Goal: Task Accomplishment & Management: Complete application form

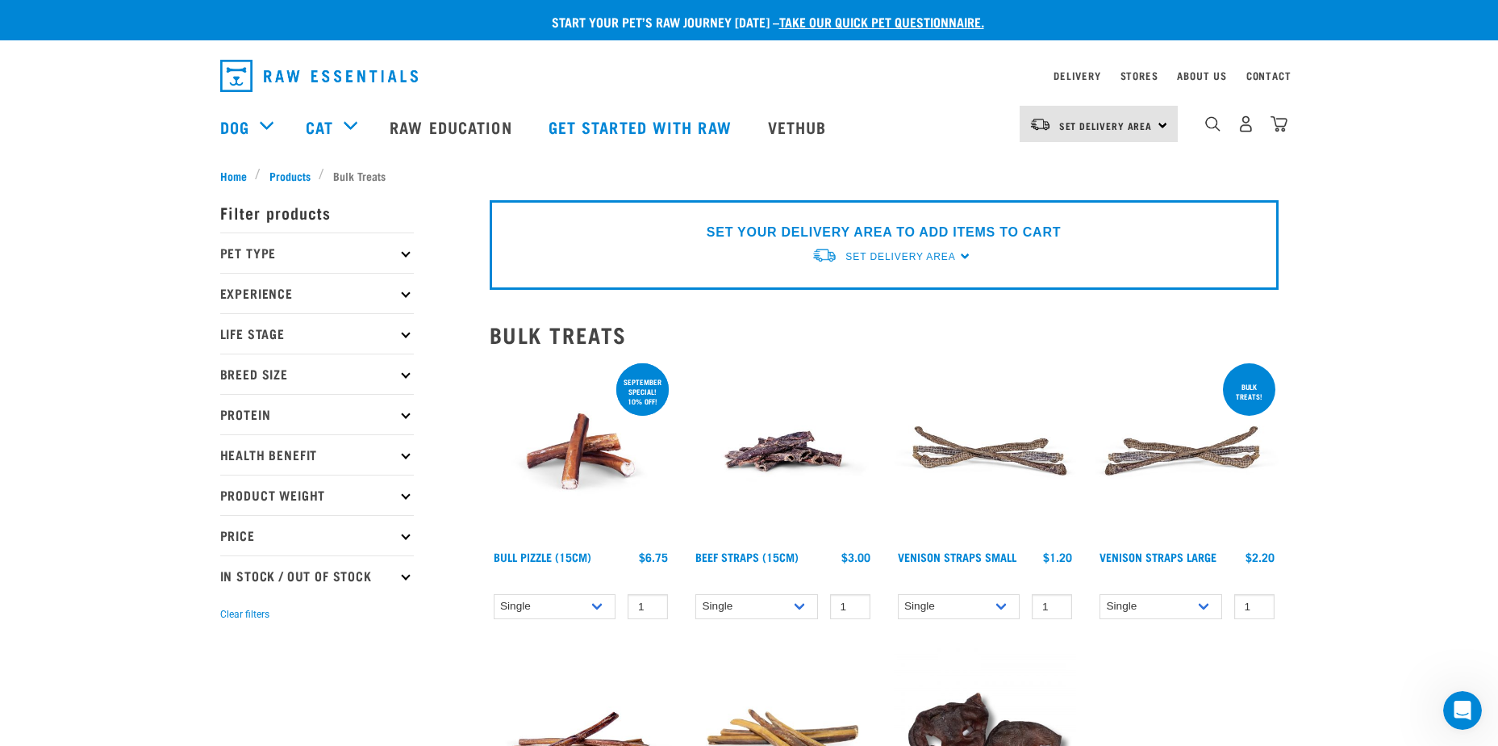
click at [406, 373] on icon at bounding box center [405, 374] width 9 height 9
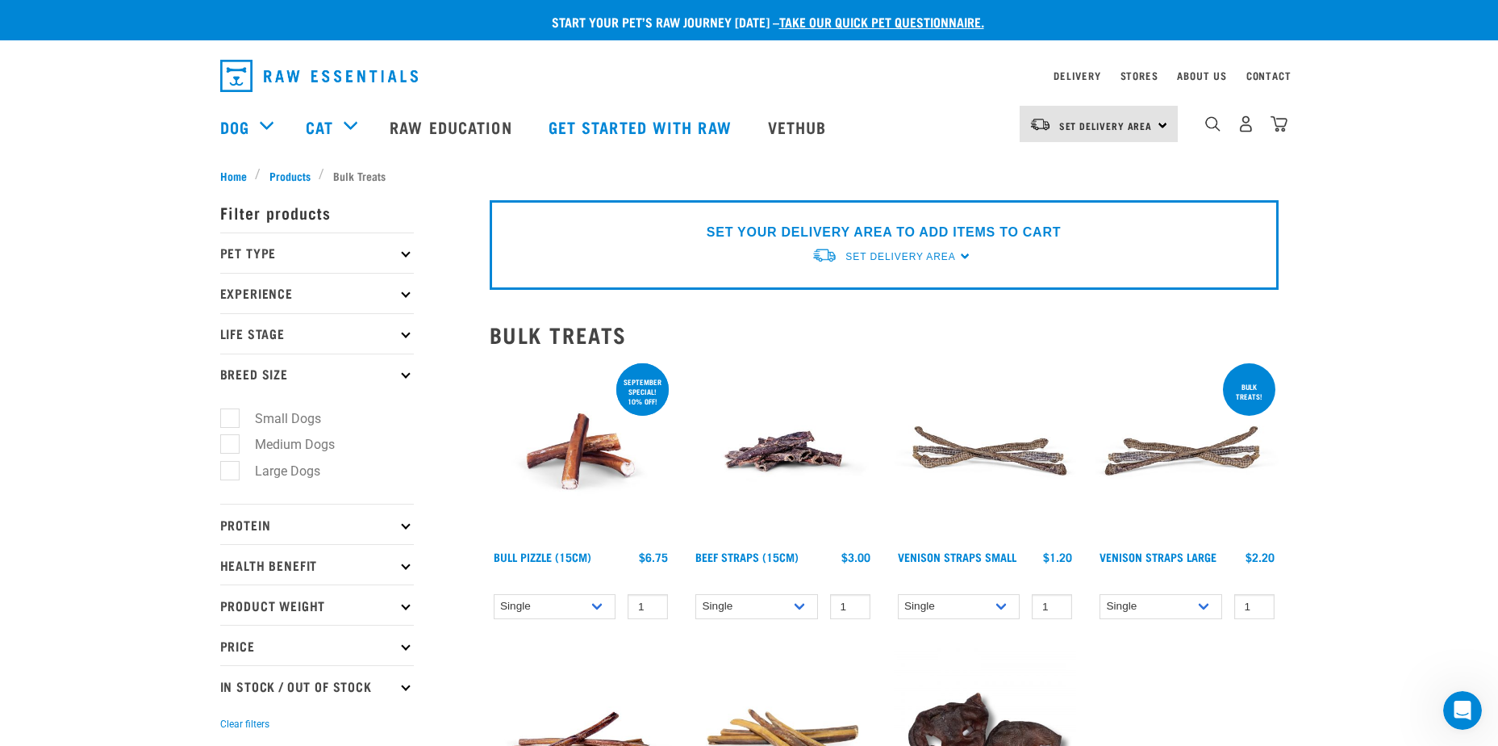
click at [233, 420] on label "Small Dogs" at bounding box center [278, 418] width 98 height 20
click at [231, 420] on input "Small Dogs" at bounding box center [225, 415] width 10 height 10
checkbox input "true"
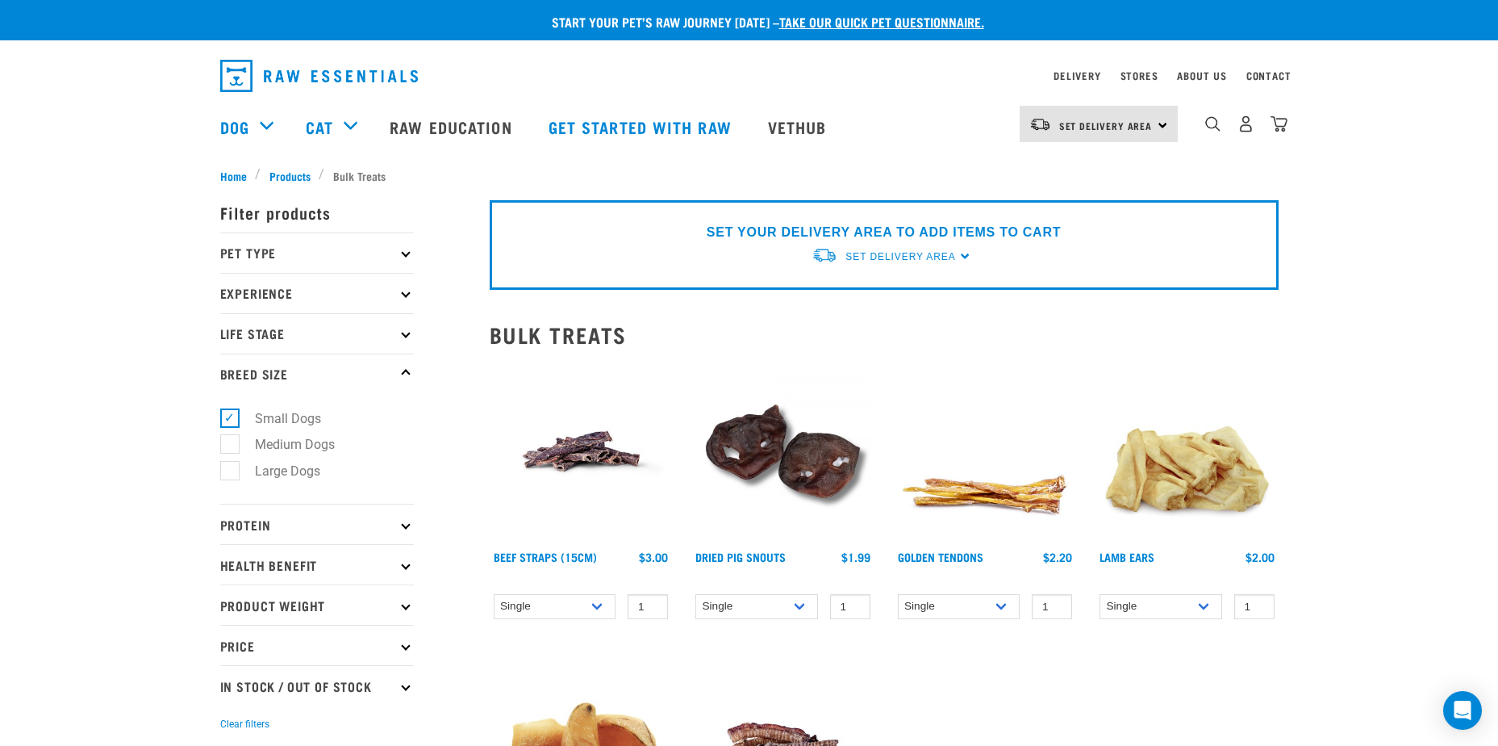
click at [407, 253] on icon at bounding box center [405, 253] width 9 height 9
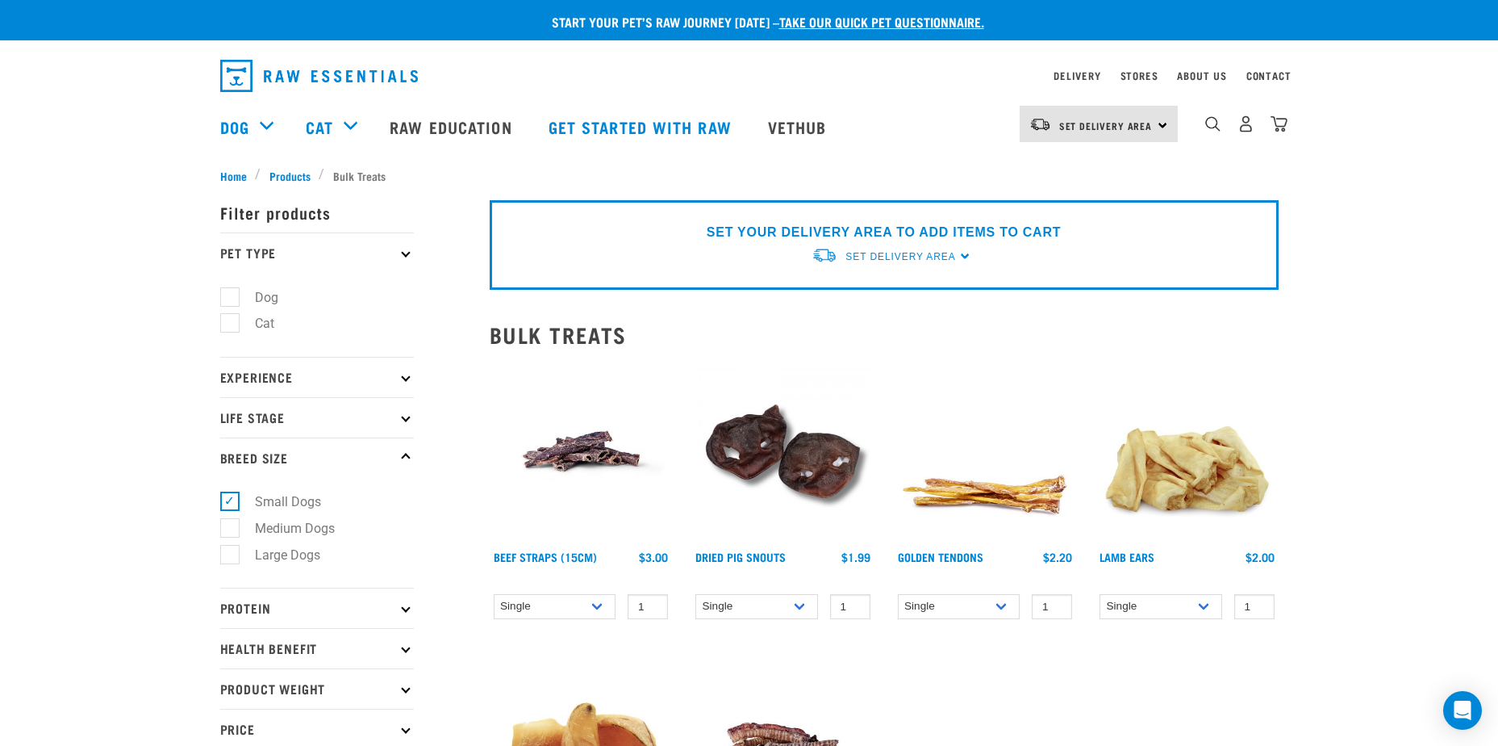
click at [234, 295] on label "Dog" at bounding box center [257, 297] width 56 height 20
click at [231, 295] on input "Dog" at bounding box center [225, 294] width 10 height 10
checkbox input "true"
click at [400, 376] on p "Experience" at bounding box center [317, 377] width 194 height 40
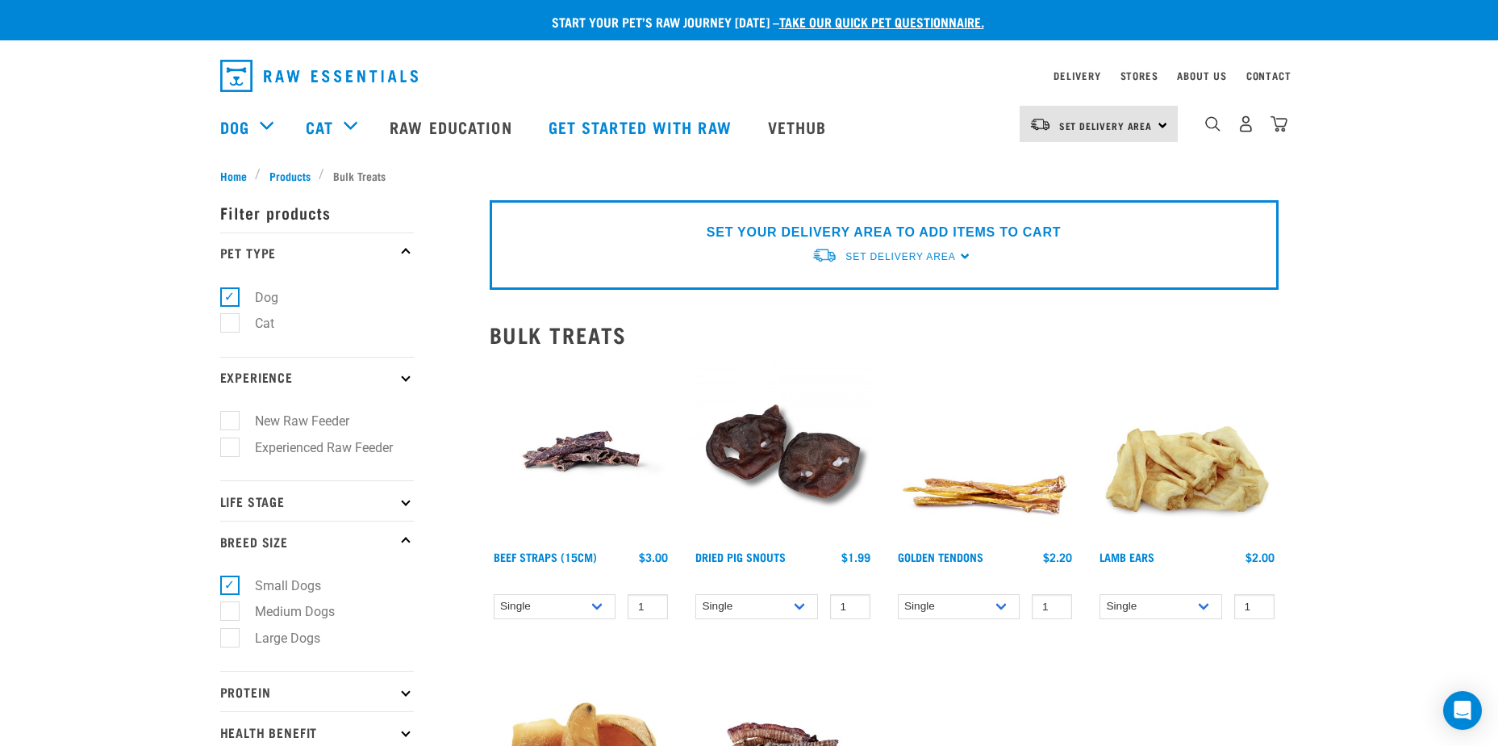
click at [229, 420] on label "New Raw Feeder" at bounding box center [292, 421] width 127 height 20
click at [228, 420] on input "New Raw Feeder" at bounding box center [225, 418] width 10 height 10
checkbox input "true"
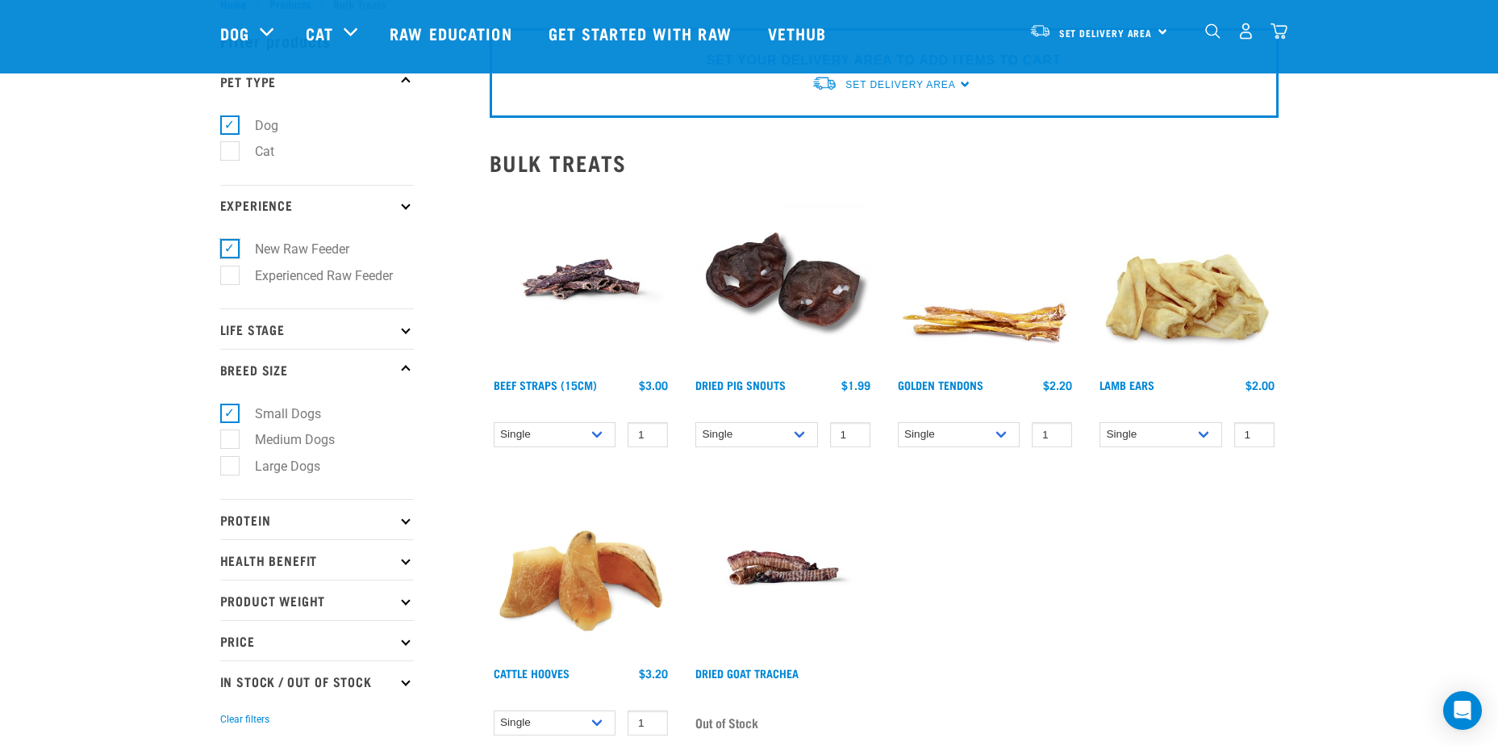
scroll to position [81, 0]
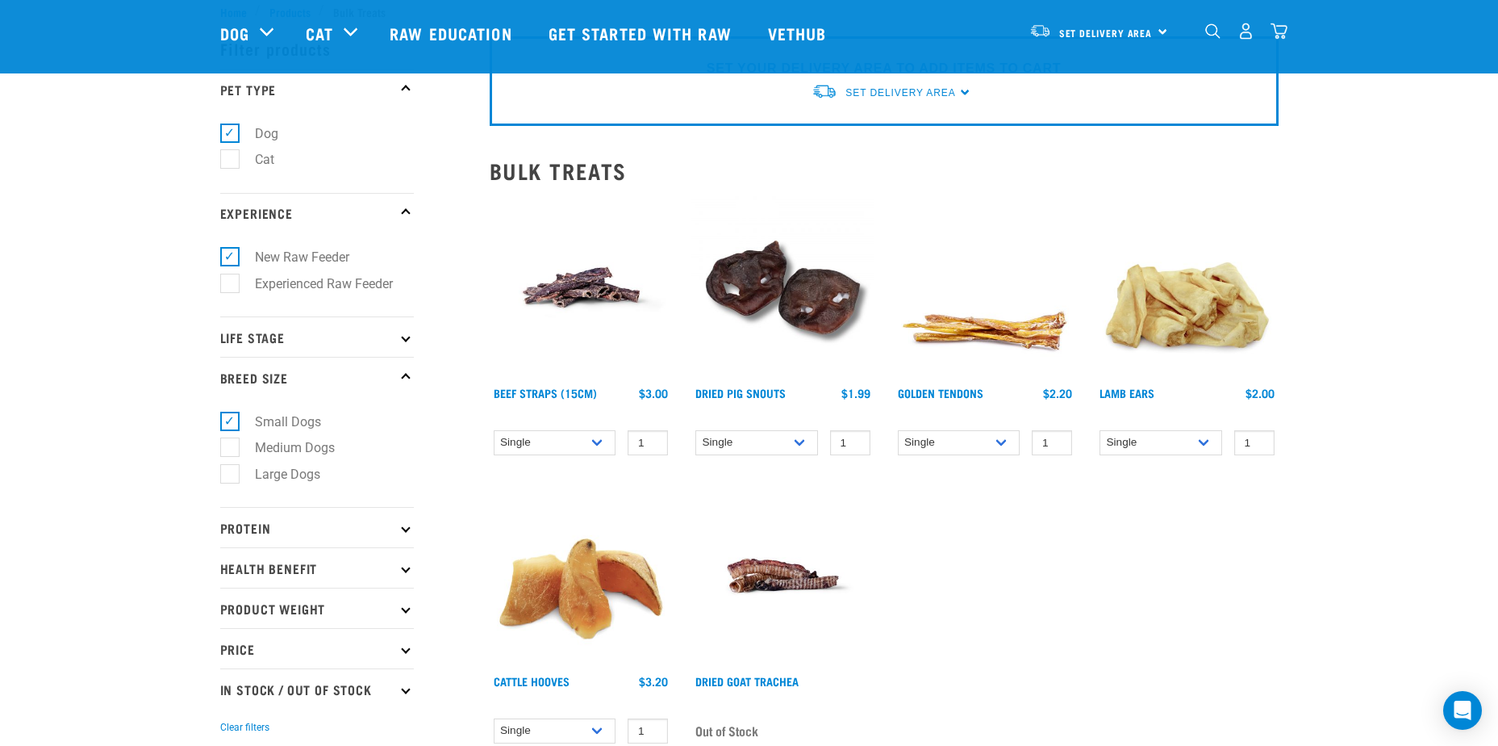
scroll to position [161, 0]
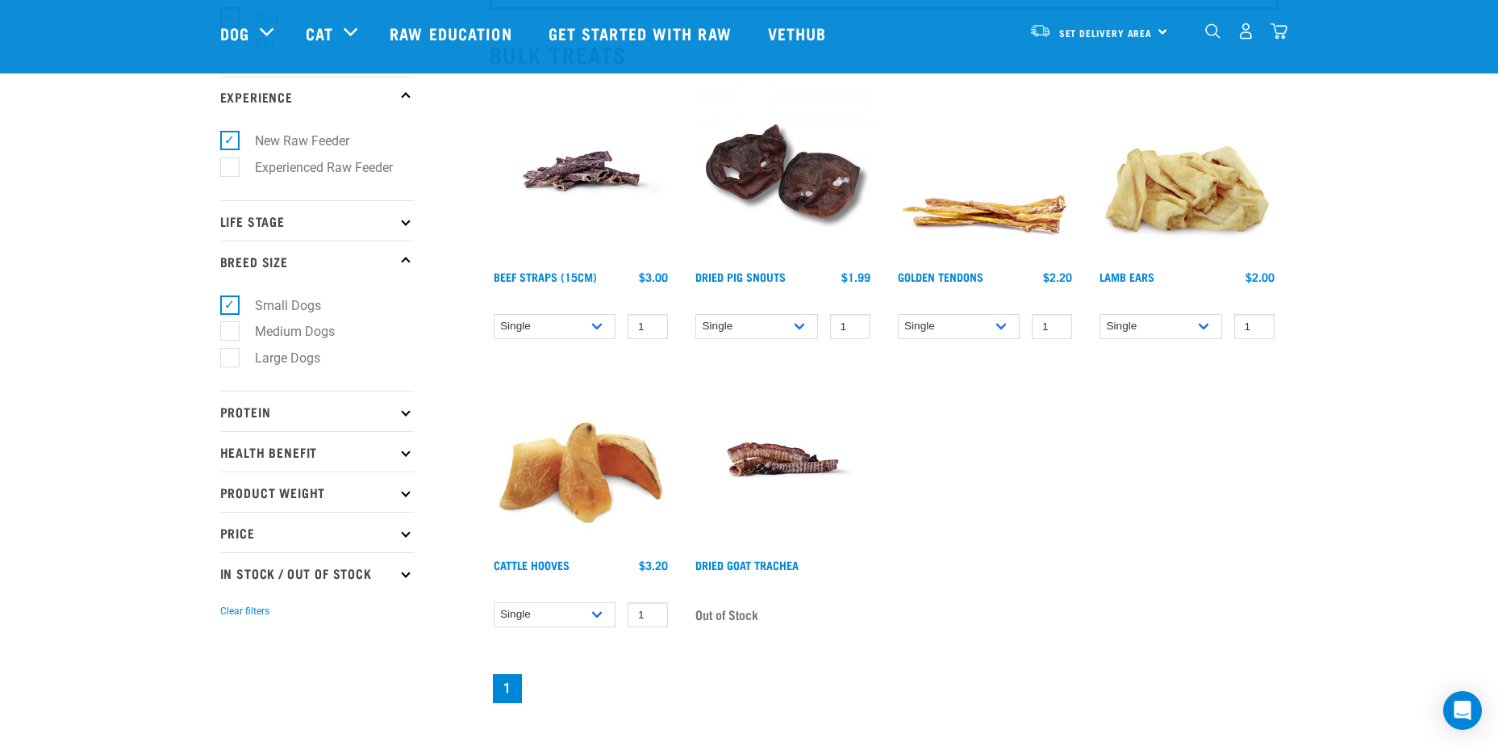
click at [406, 224] on icon at bounding box center [405, 220] width 9 height 9
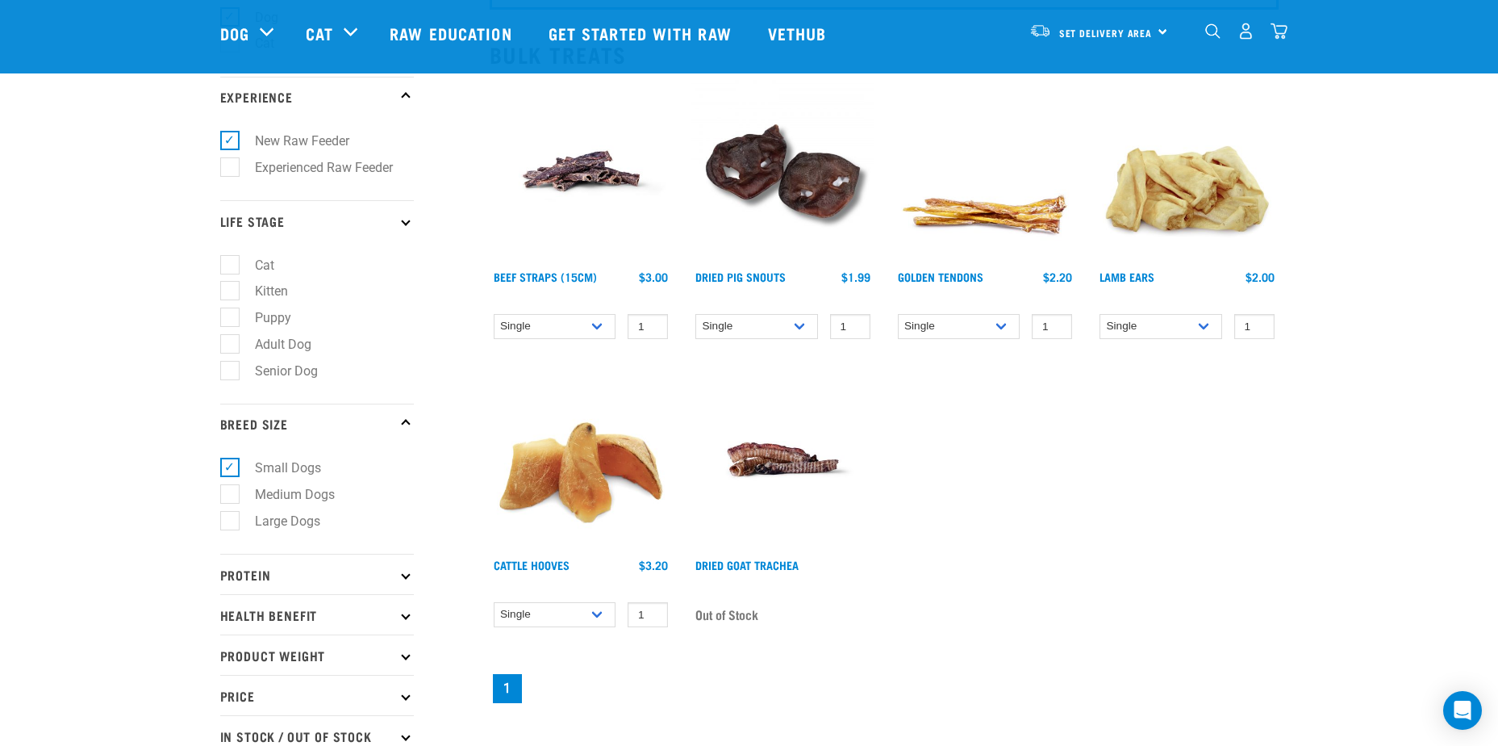
click at [230, 346] on label "Adult Dog" at bounding box center [273, 344] width 89 height 20
click at [230, 346] on input "Adult Dog" at bounding box center [225, 341] width 10 height 10
checkbox input "true"
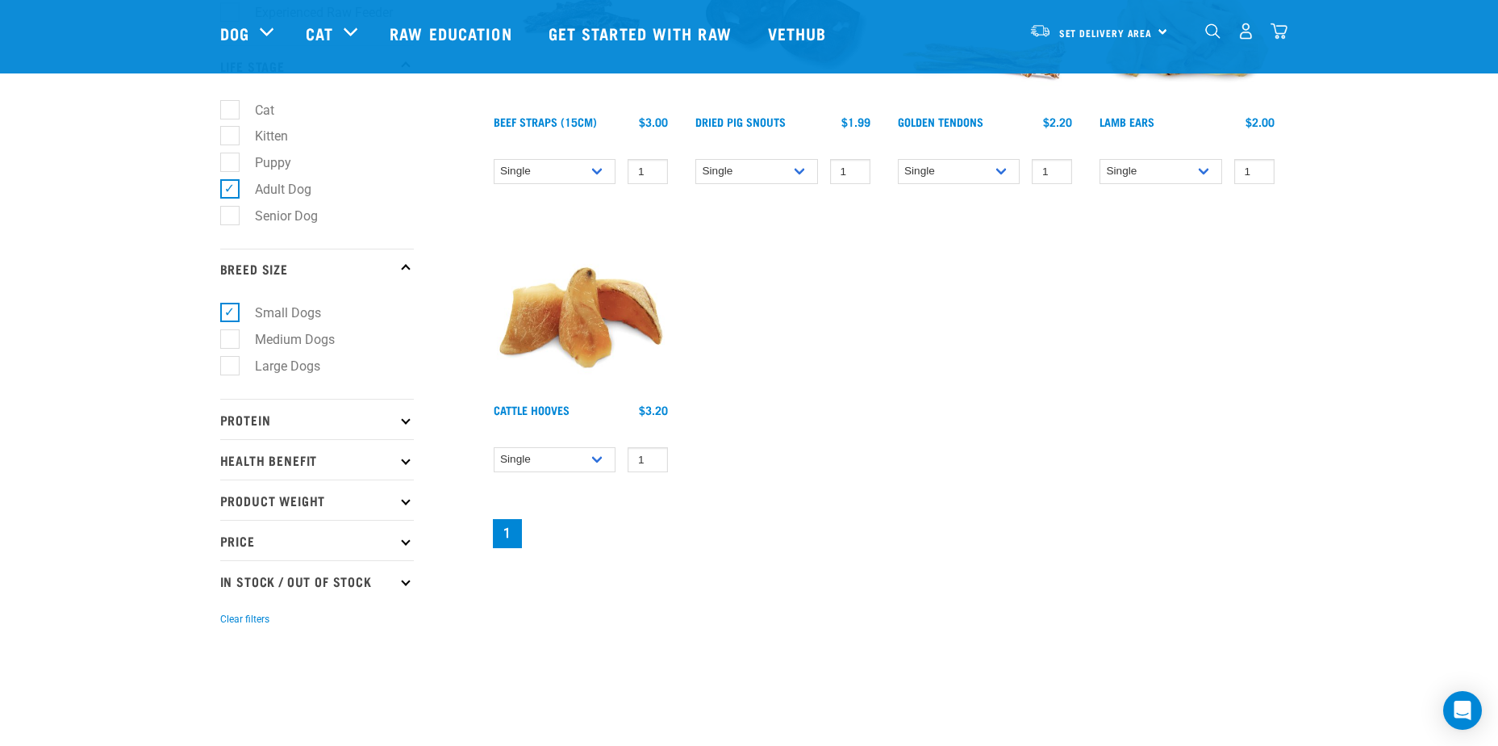
scroll to position [323, 0]
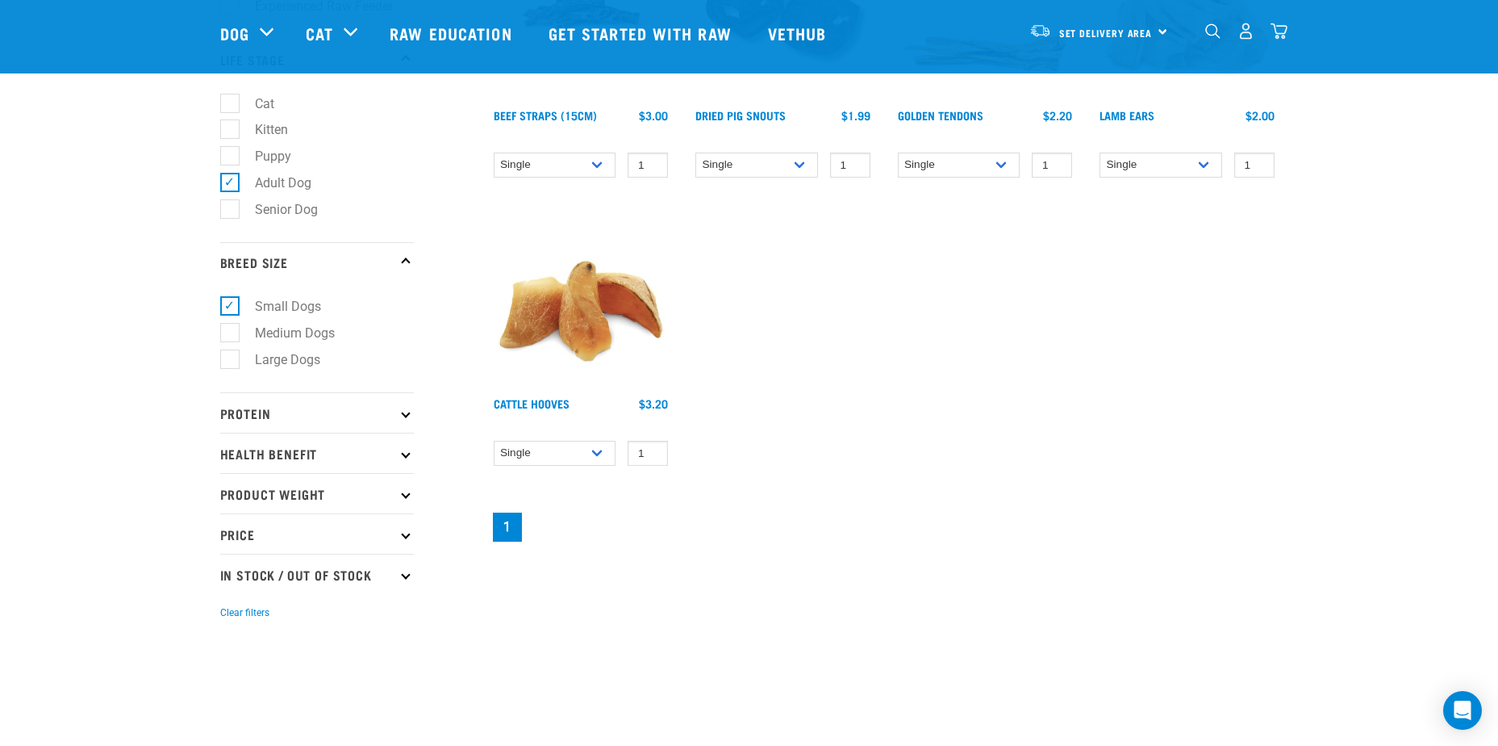
click at [400, 409] on p "Protein" at bounding box center [317, 412] width 194 height 40
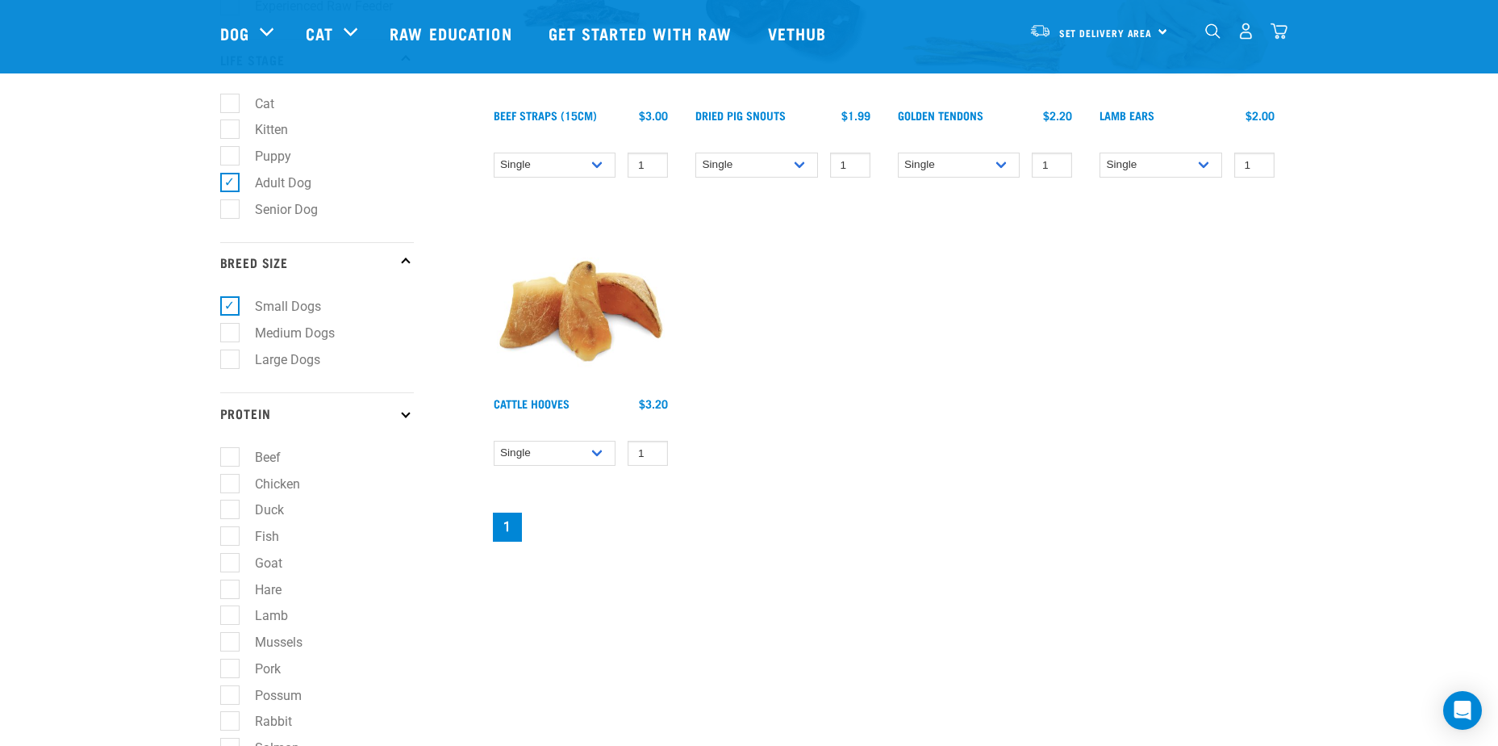
click at [400, 409] on p "Protein" at bounding box center [317, 412] width 194 height 40
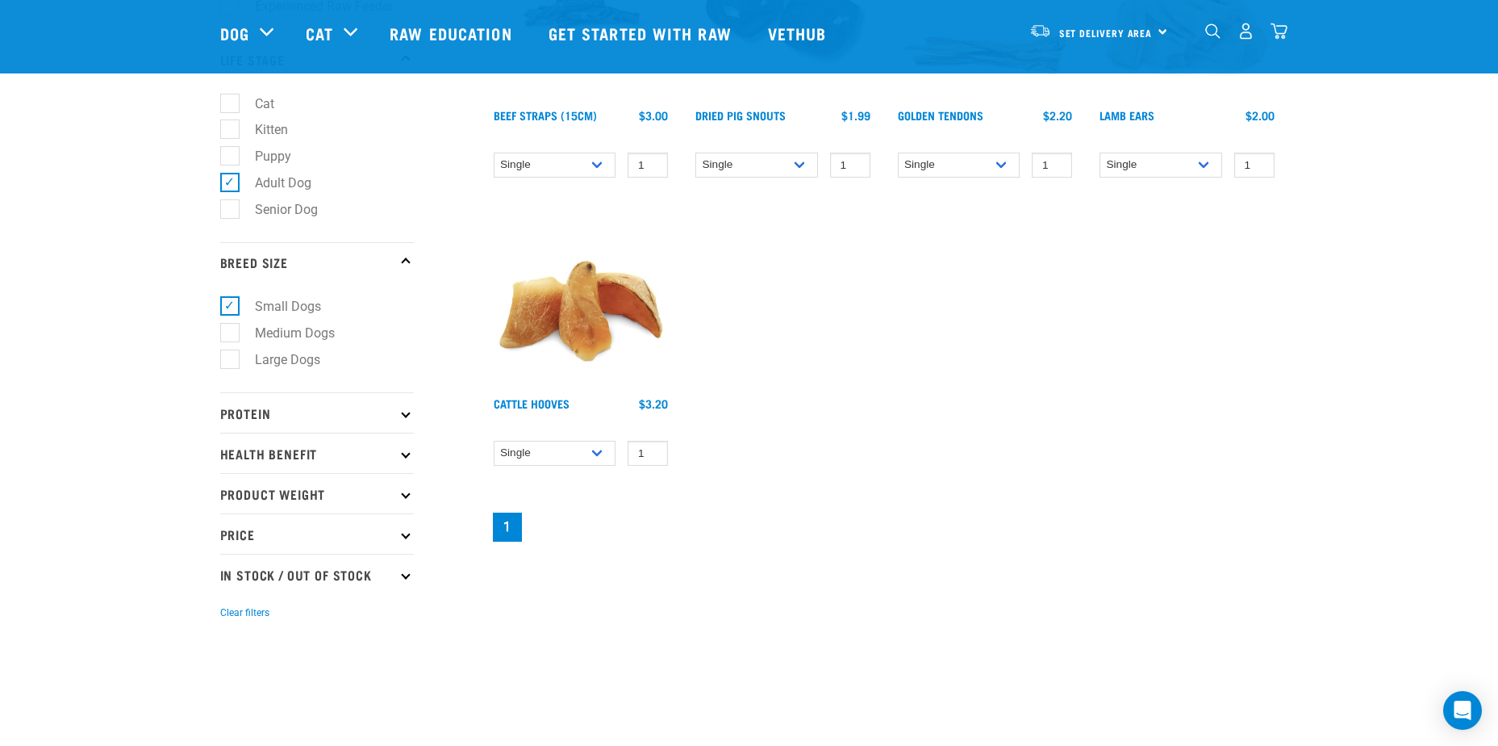
click at [406, 490] on icon at bounding box center [405, 493] width 9 height 9
click at [232, 613] on label "3kg" at bounding box center [255, 617] width 53 height 20
click at [231, 613] on input "3kg" at bounding box center [225, 613] width 10 height 10
checkbox input "true"
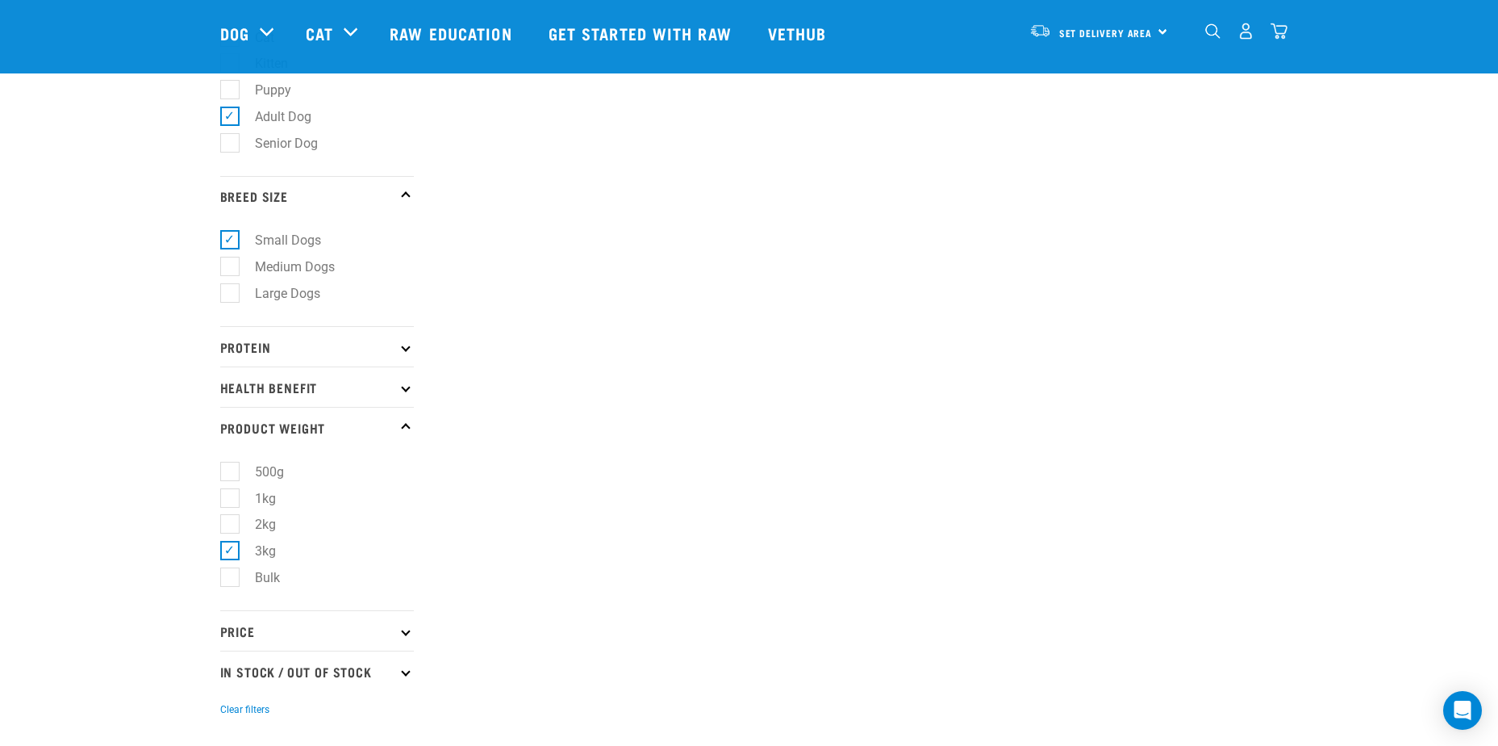
scroll to position [403, 0]
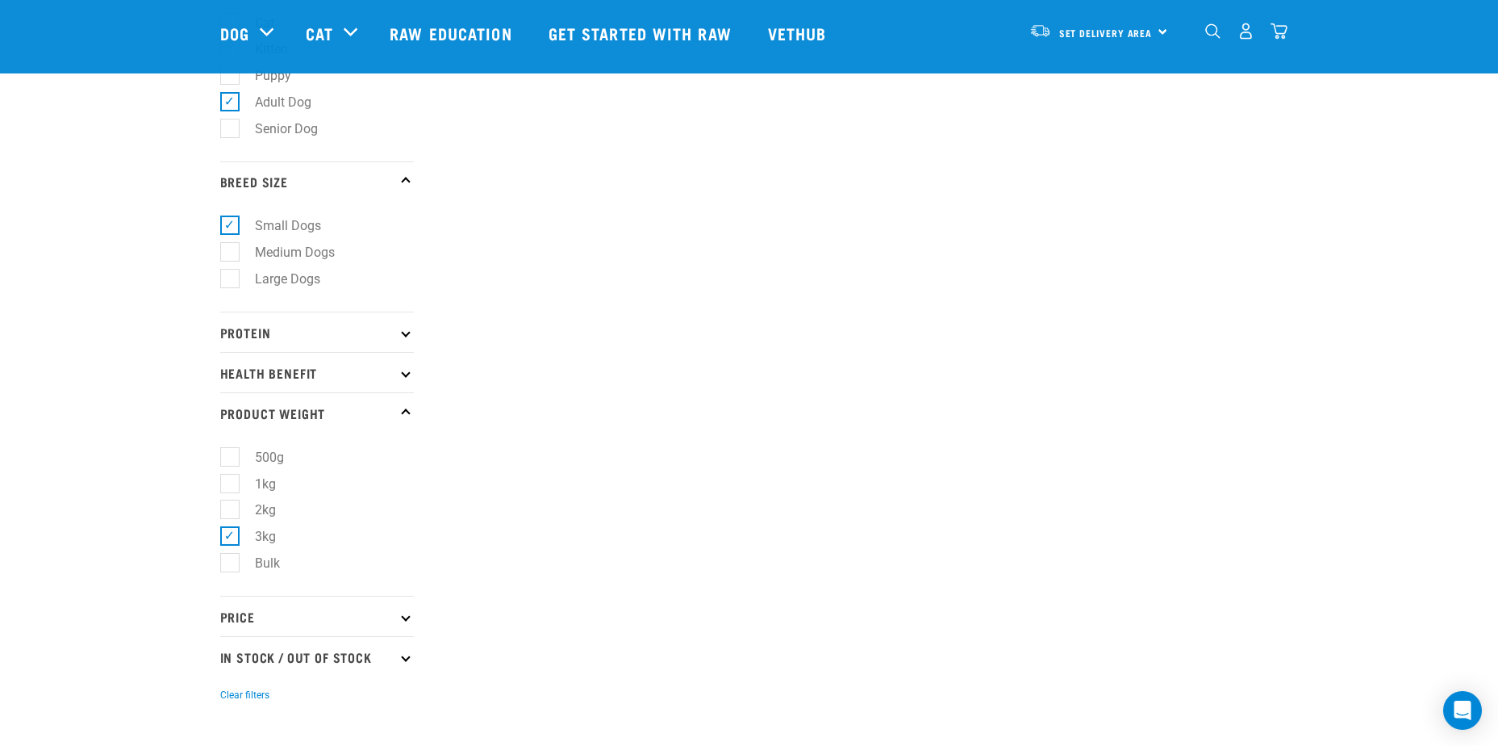
click at [229, 563] on label "Bulk" at bounding box center [257, 563] width 57 height 20
click at [228, 563] on input "Bulk" at bounding box center [225, 559] width 10 height 10
checkbox input "true"
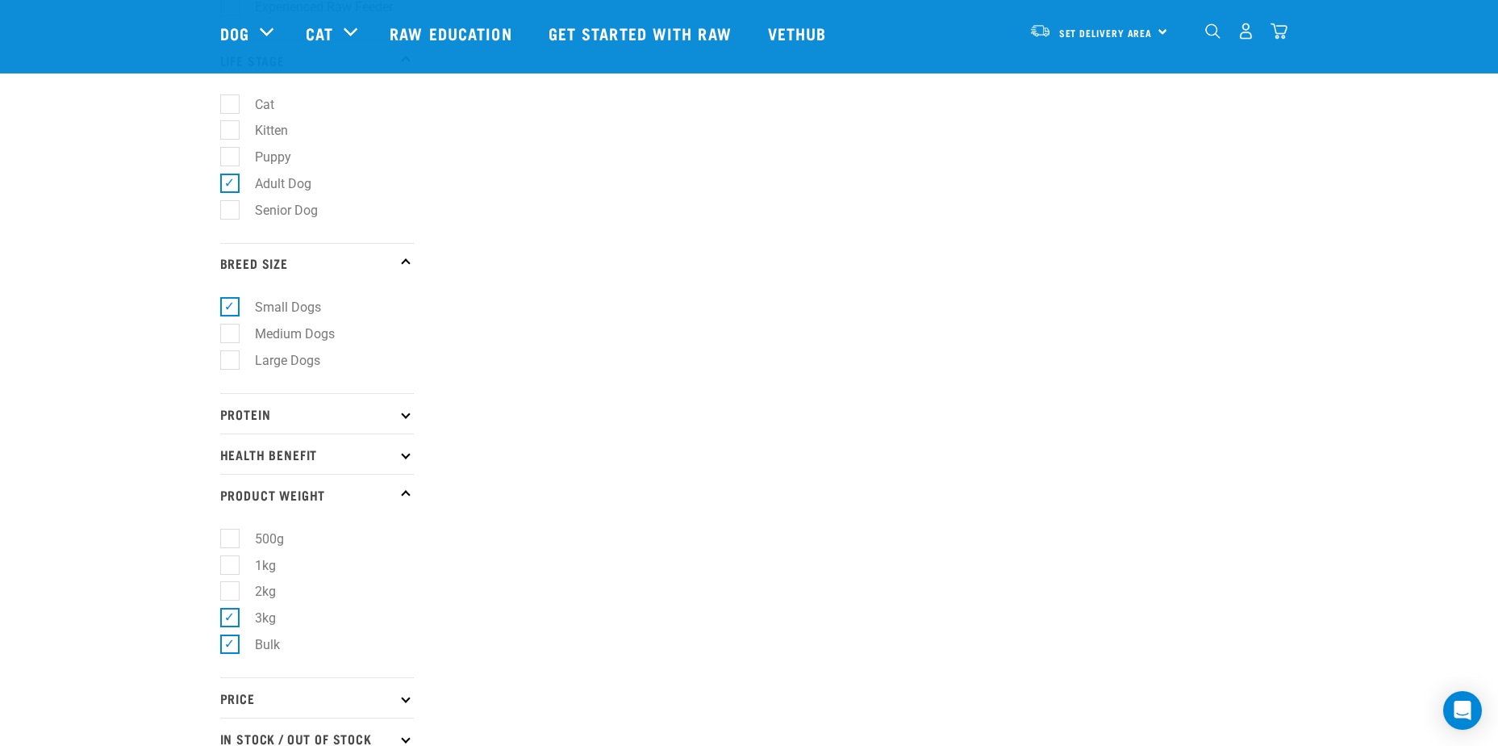
scroll to position [323, 0]
click at [229, 644] on label "Bulk" at bounding box center [257, 643] width 57 height 20
click at [228, 644] on input "Bulk" at bounding box center [225, 640] width 10 height 10
checkbox input "false"
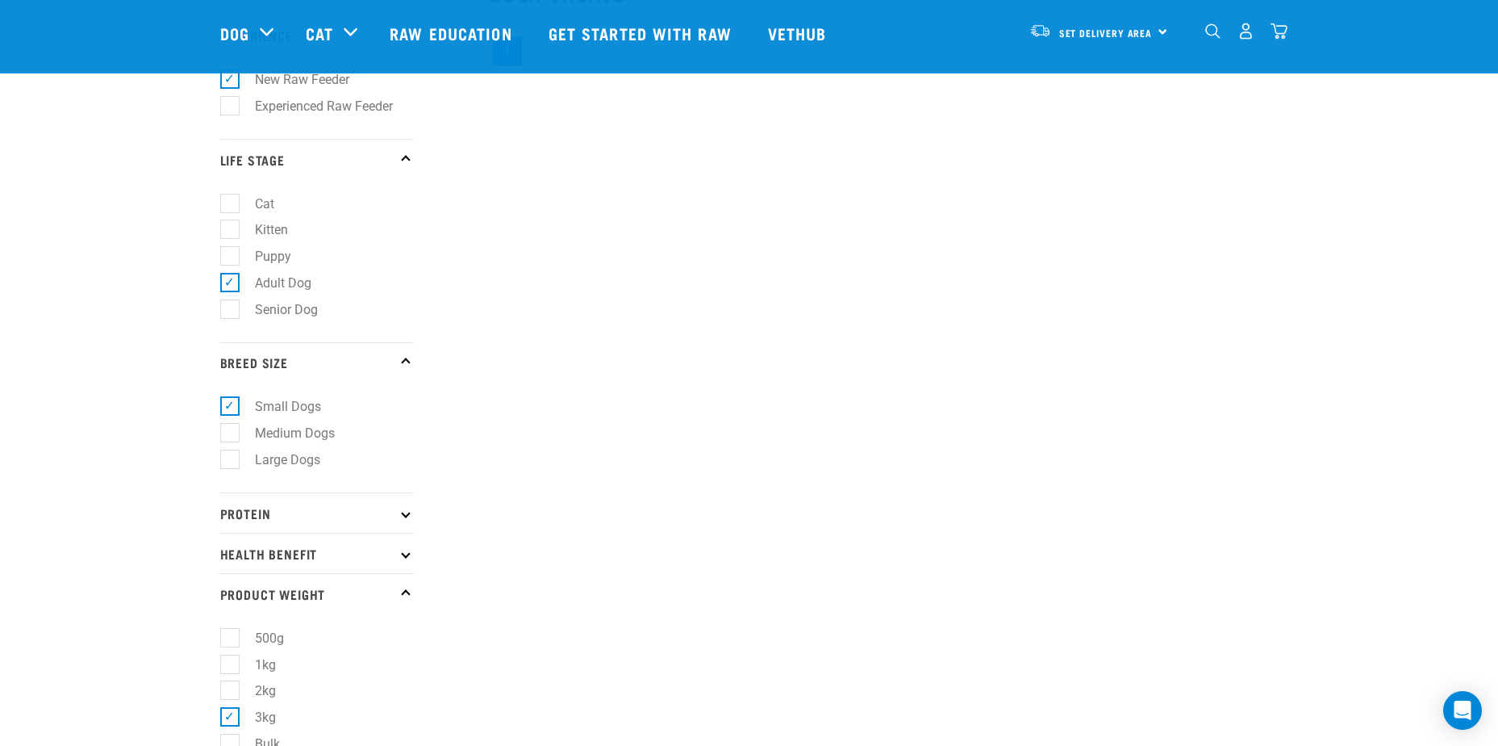
scroll to position [242, 0]
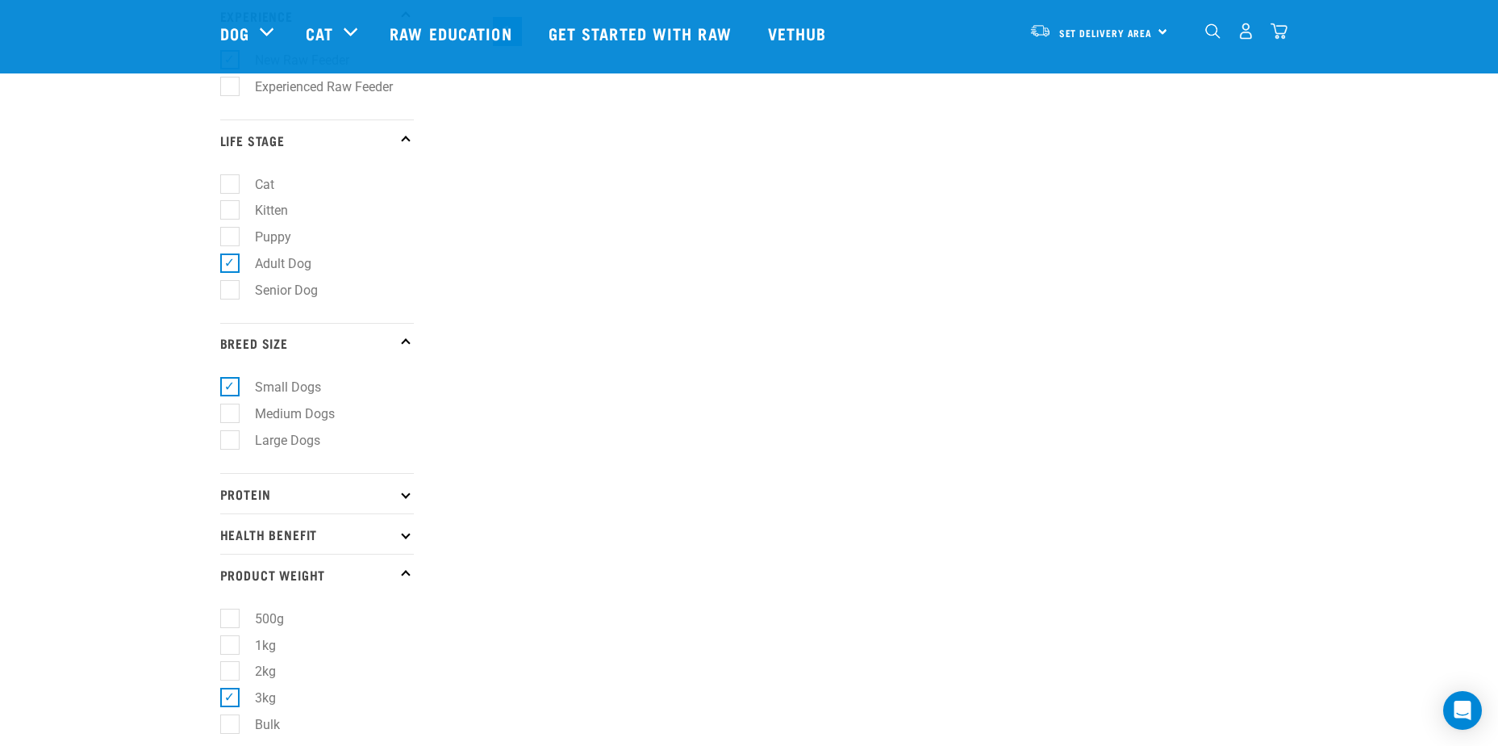
click at [229, 696] on label "3kg" at bounding box center [255, 697] width 53 height 20
click at [225, 696] on input "3kg" at bounding box center [225, 694] width 10 height 10
checkbox input "false"
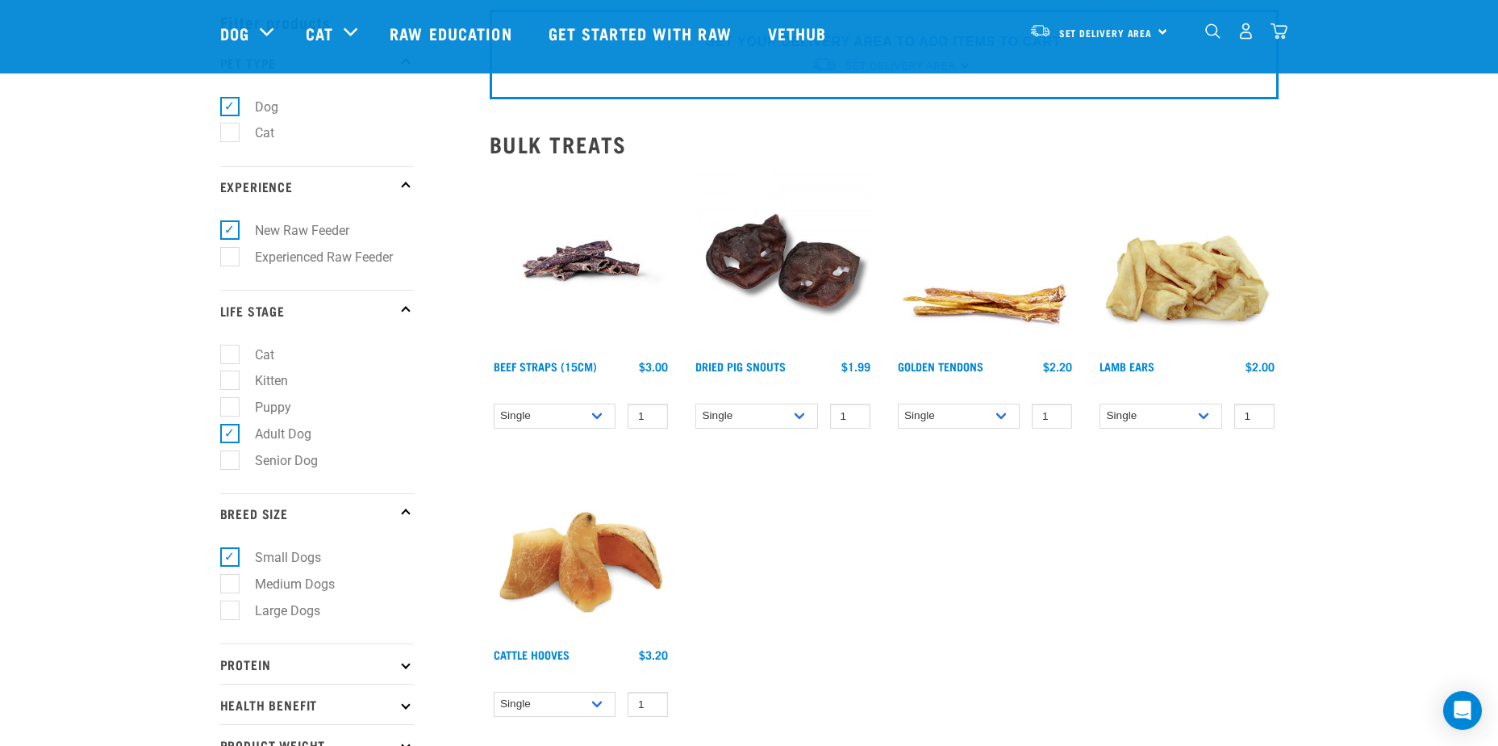
scroll to position [323, 0]
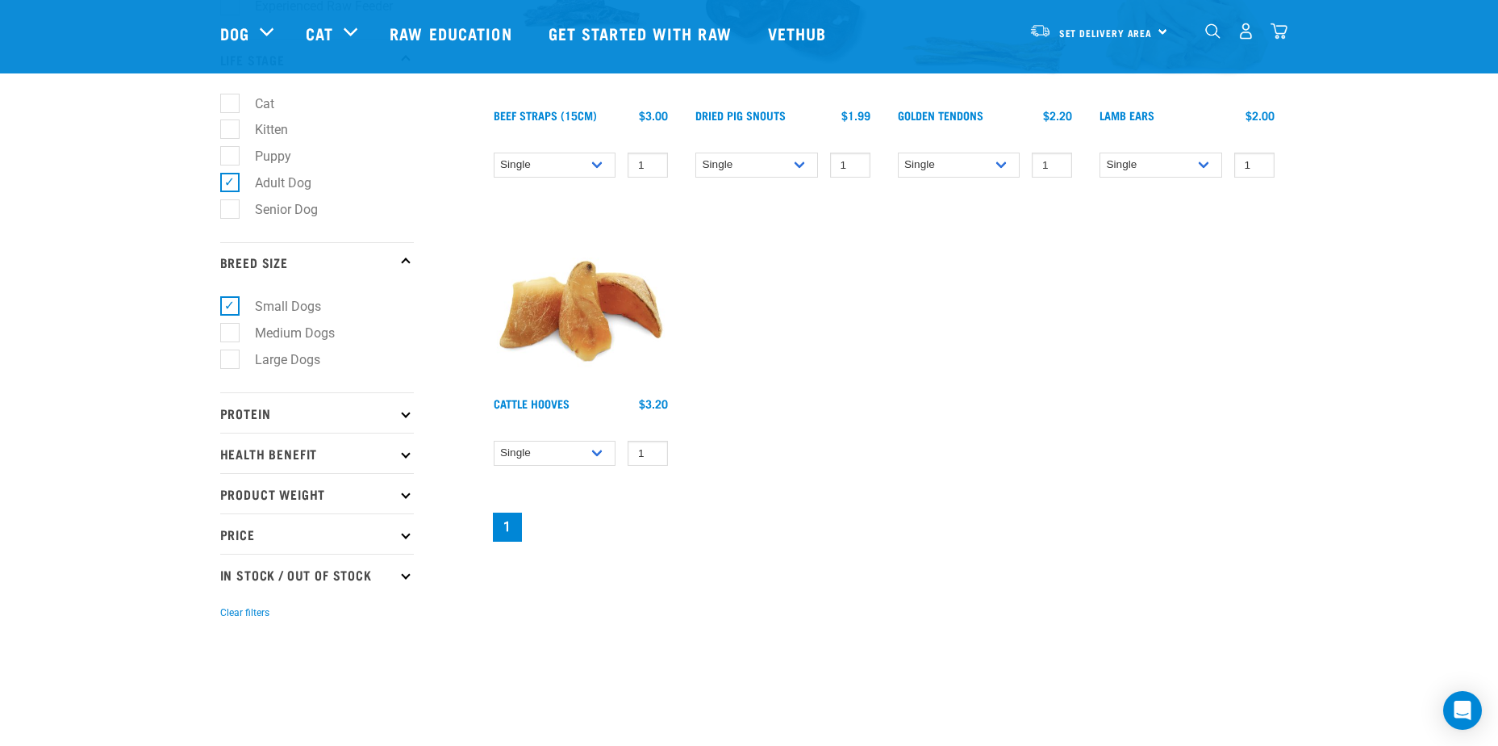
click at [399, 486] on p "Product Weight" at bounding box center [317, 493] width 194 height 40
click at [229, 587] on label "2kg" at bounding box center [255, 590] width 53 height 20
click at [224, 587] on input "2kg" at bounding box center [225, 588] width 10 height 10
checkbox input "true"
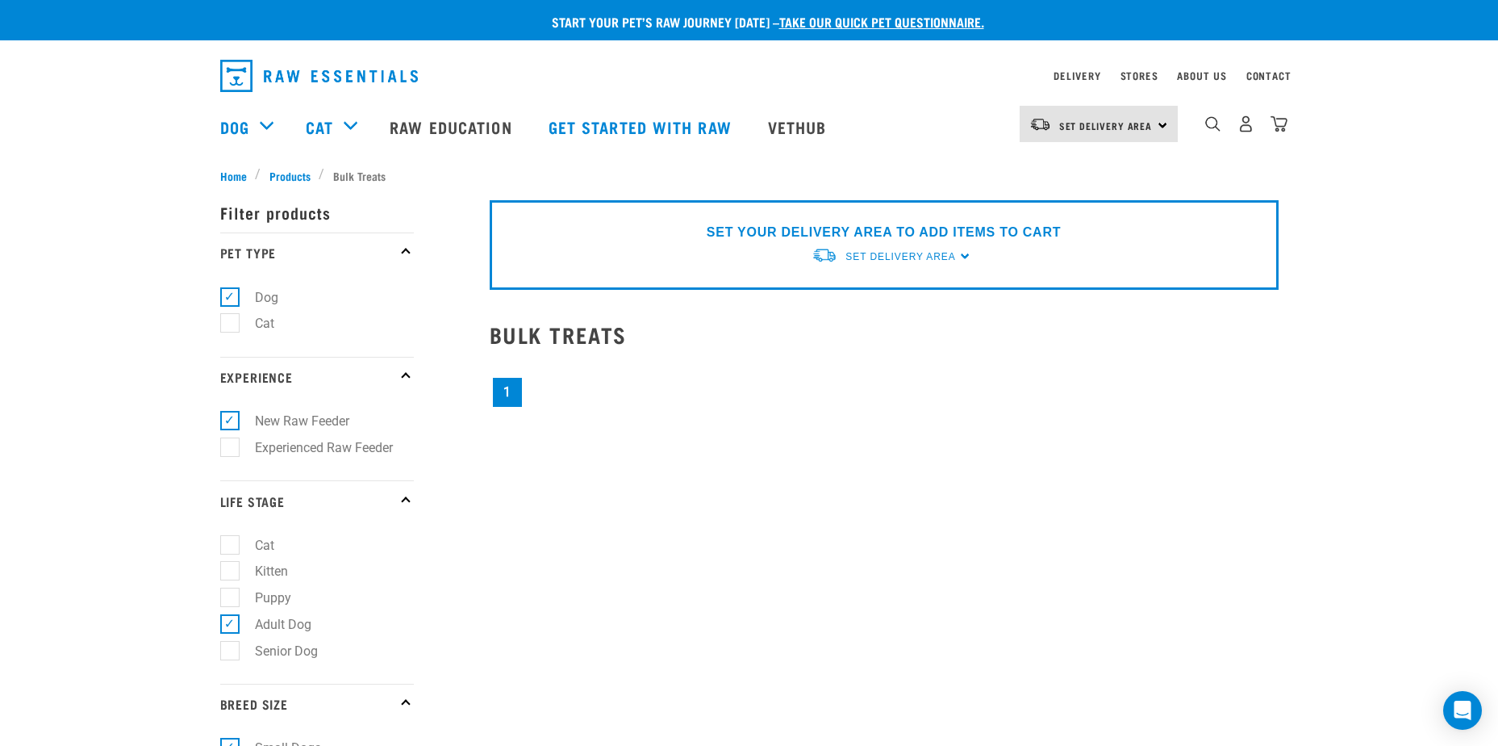
click at [900, 20] on link "take our quick pet questionnaire." at bounding box center [881, 21] width 205 height 7
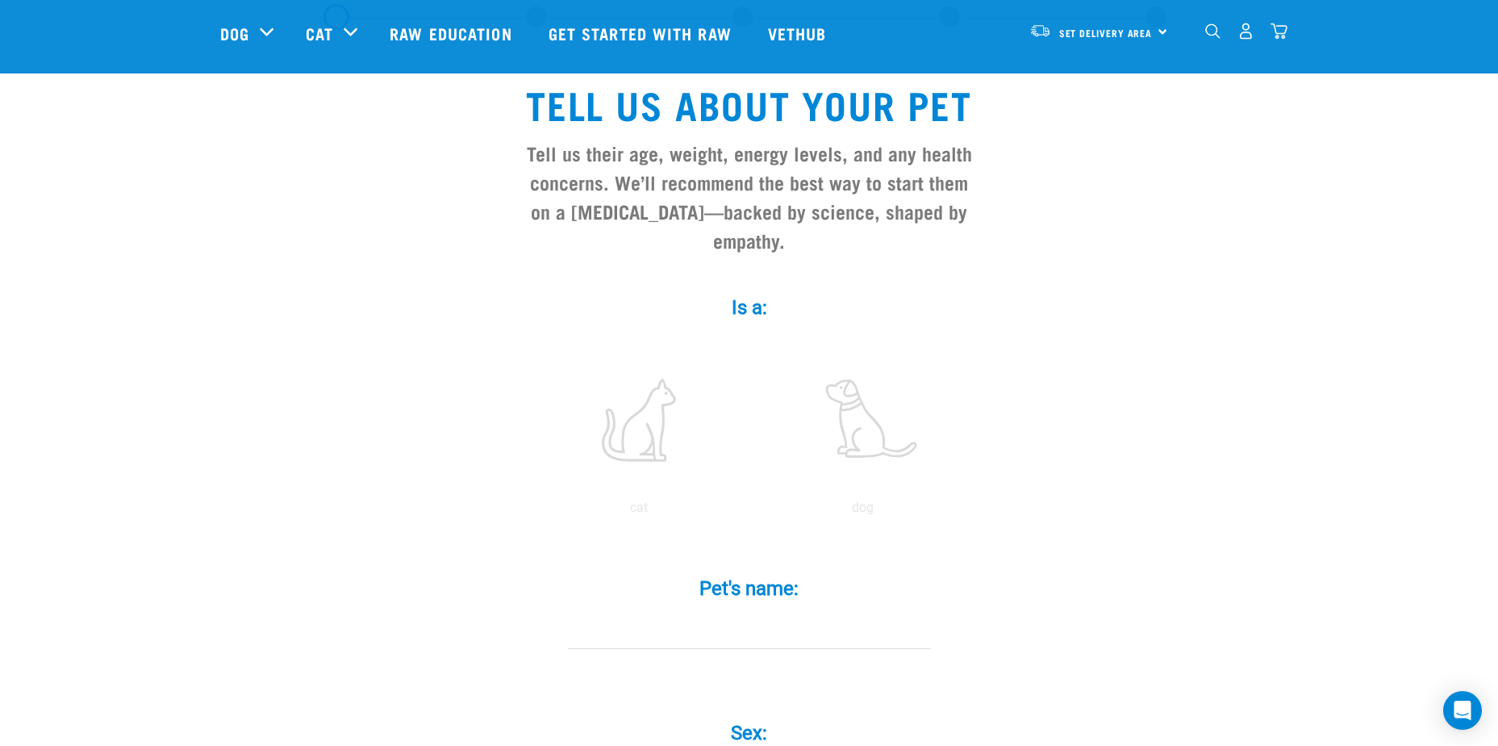
scroll to position [161, 0]
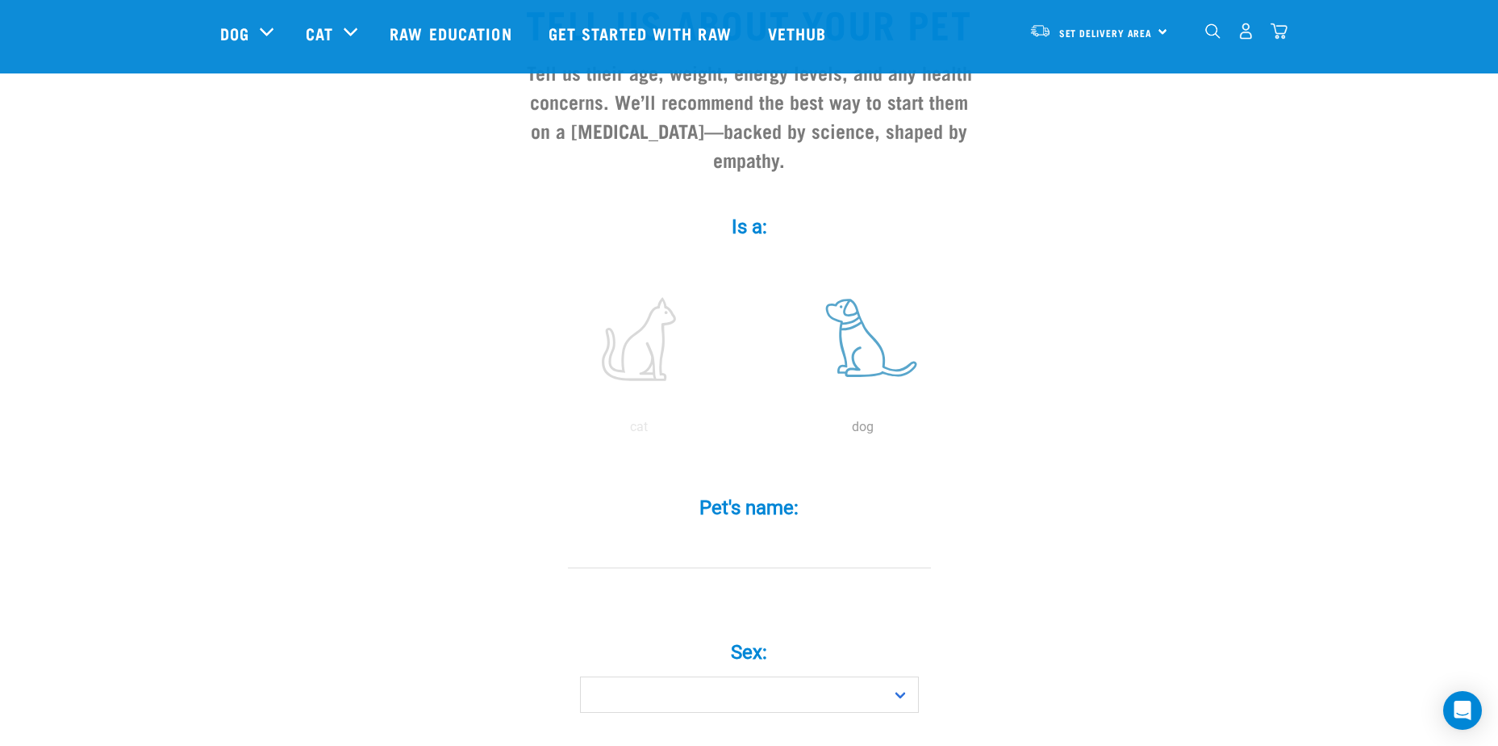
click at [858, 316] on label at bounding box center [863, 338] width 218 height 137
click at [751, 431] on input "radio" at bounding box center [751, 431] width 0 height 0
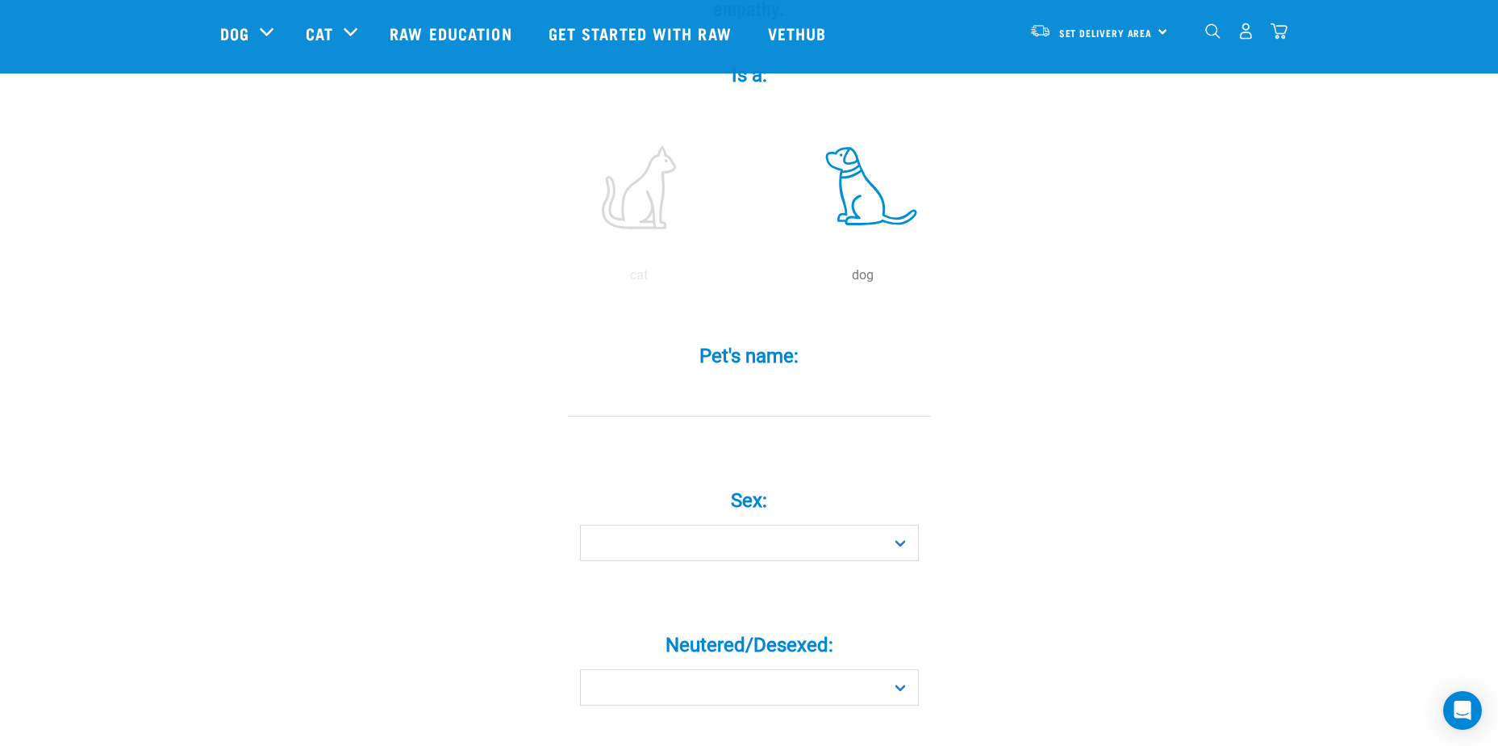
scroll to position [323, 0]
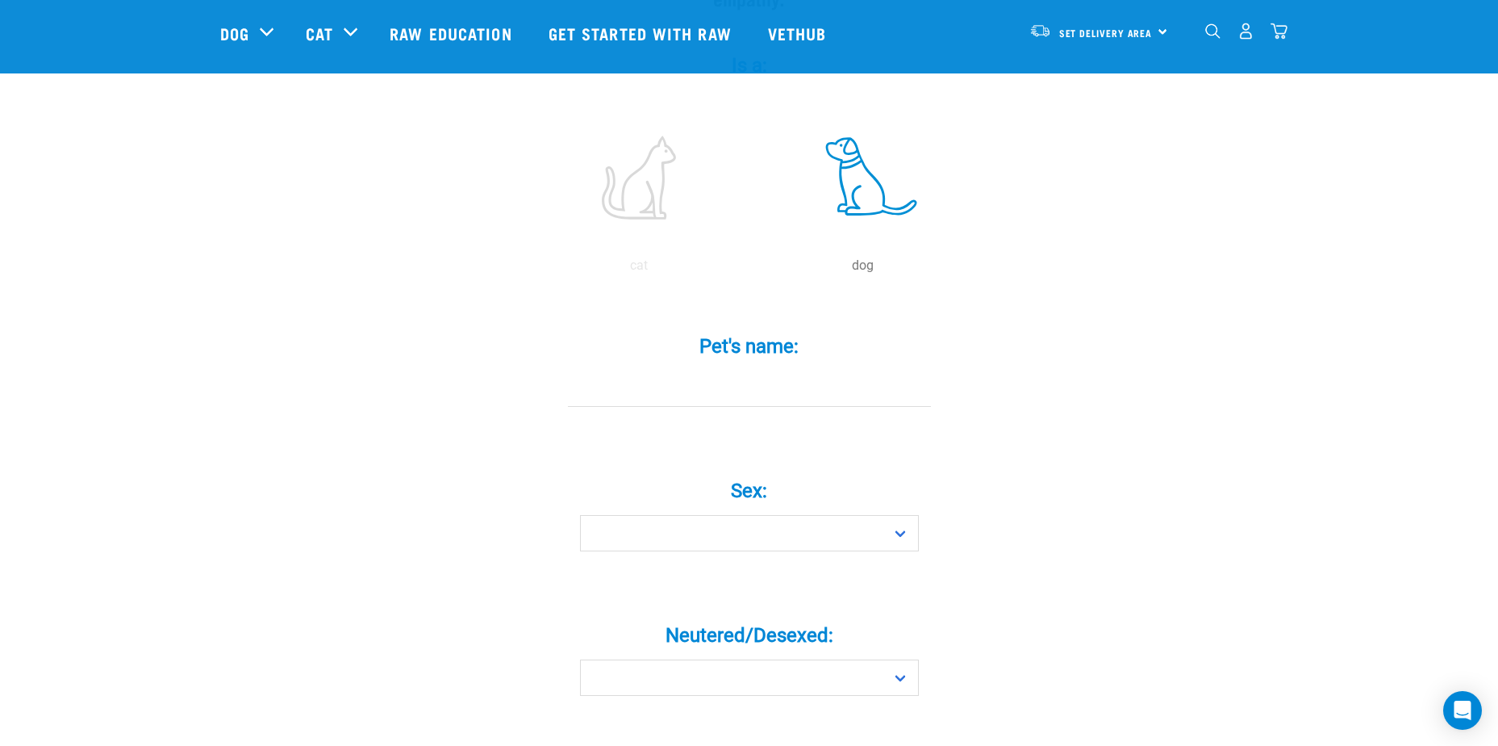
click at [646, 374] on input "Pet's name: *" at bounding box center [749, 388] width 363 height 36
type input "[GEOGRAPHIC_DATA]"
click at [892, 515] on select "Boy Girl" at bounding box center [749, 533] width 339 height 36
select select "girl"
click at [580, 515] on select "Boy Girl" at bounding box center [749, 533] width 339 height 36
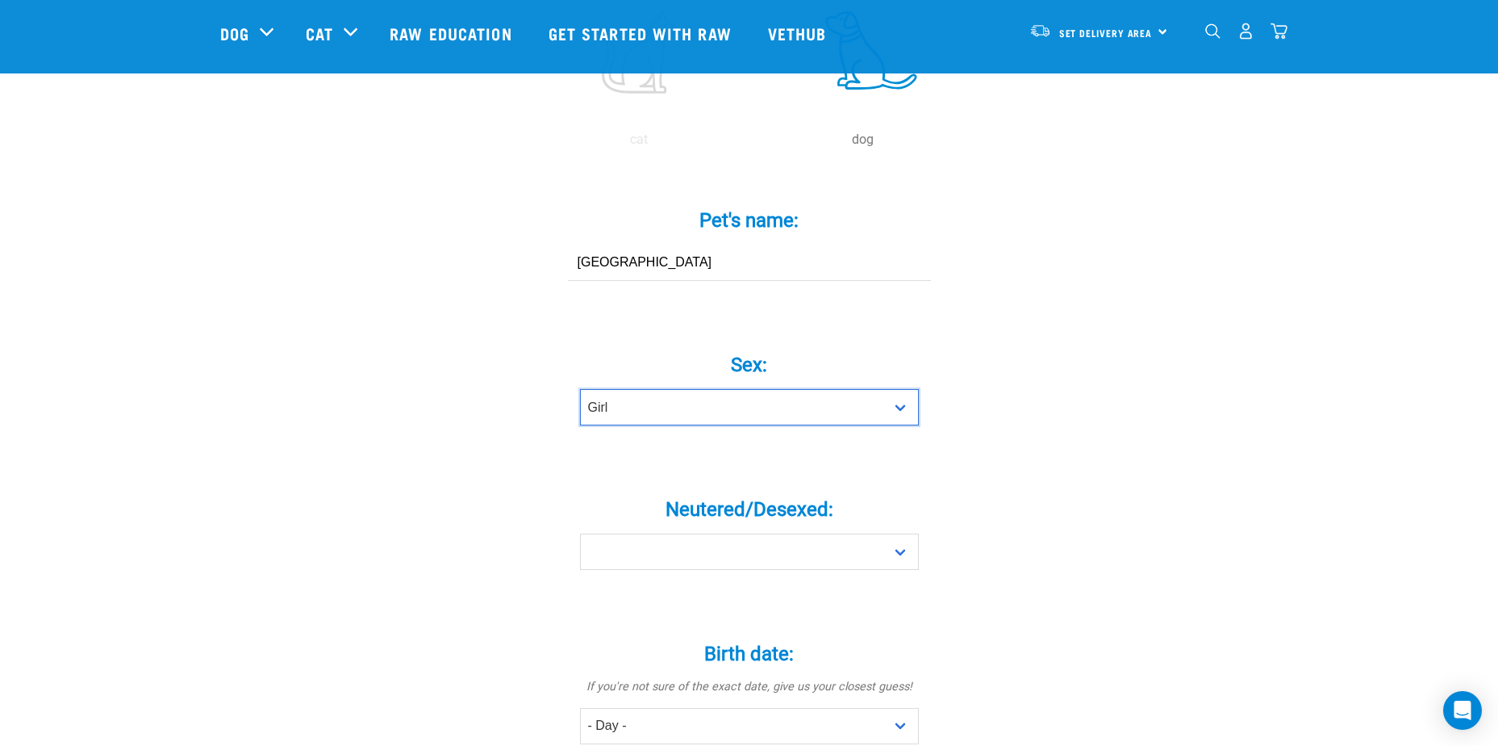
scroll to position [484, 0]
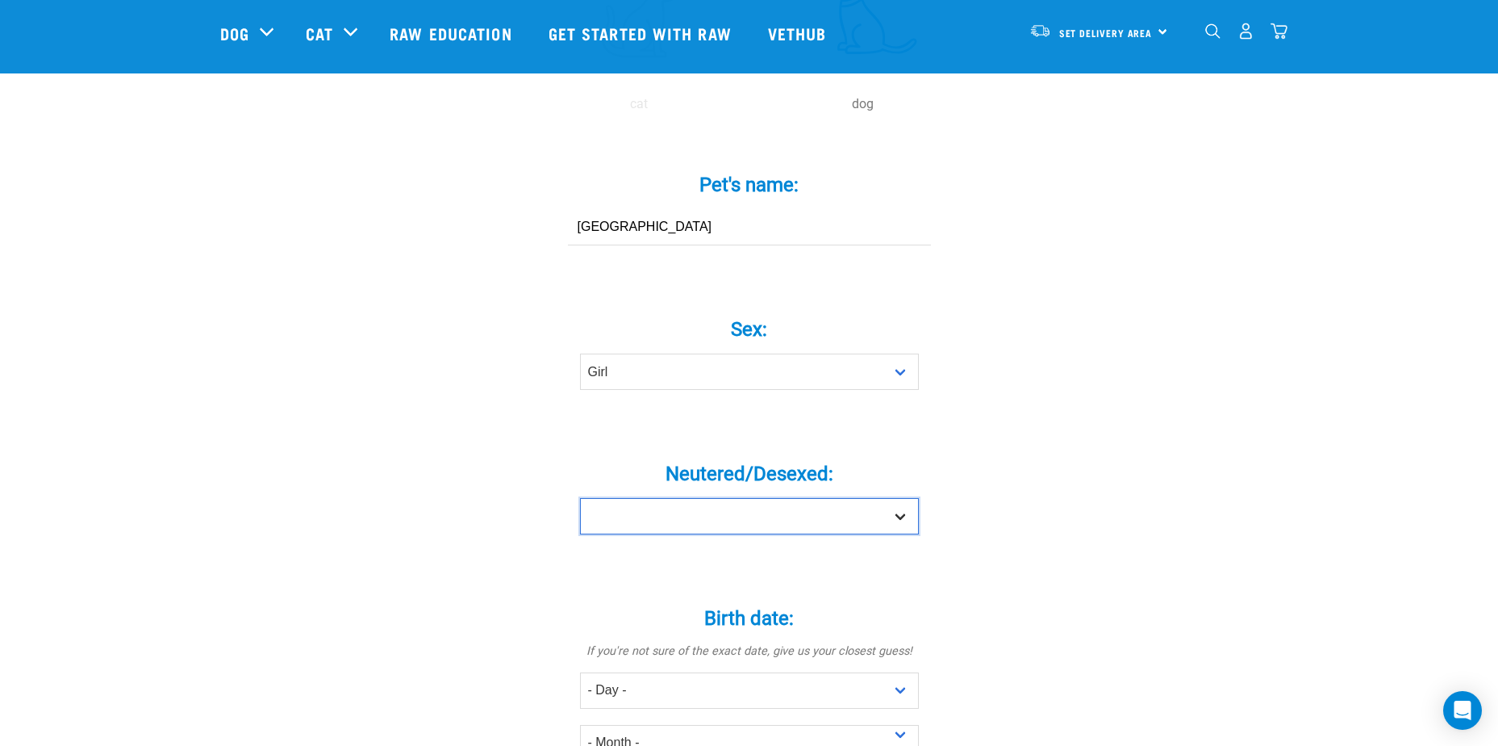
click at [897, 498] on select "Yes No" at bounding box center [749, 516] width 339 height 36
select select "yes"
click at [580, 498] on select "Yes No" at bounding box center [749, 516] width 339 height 36
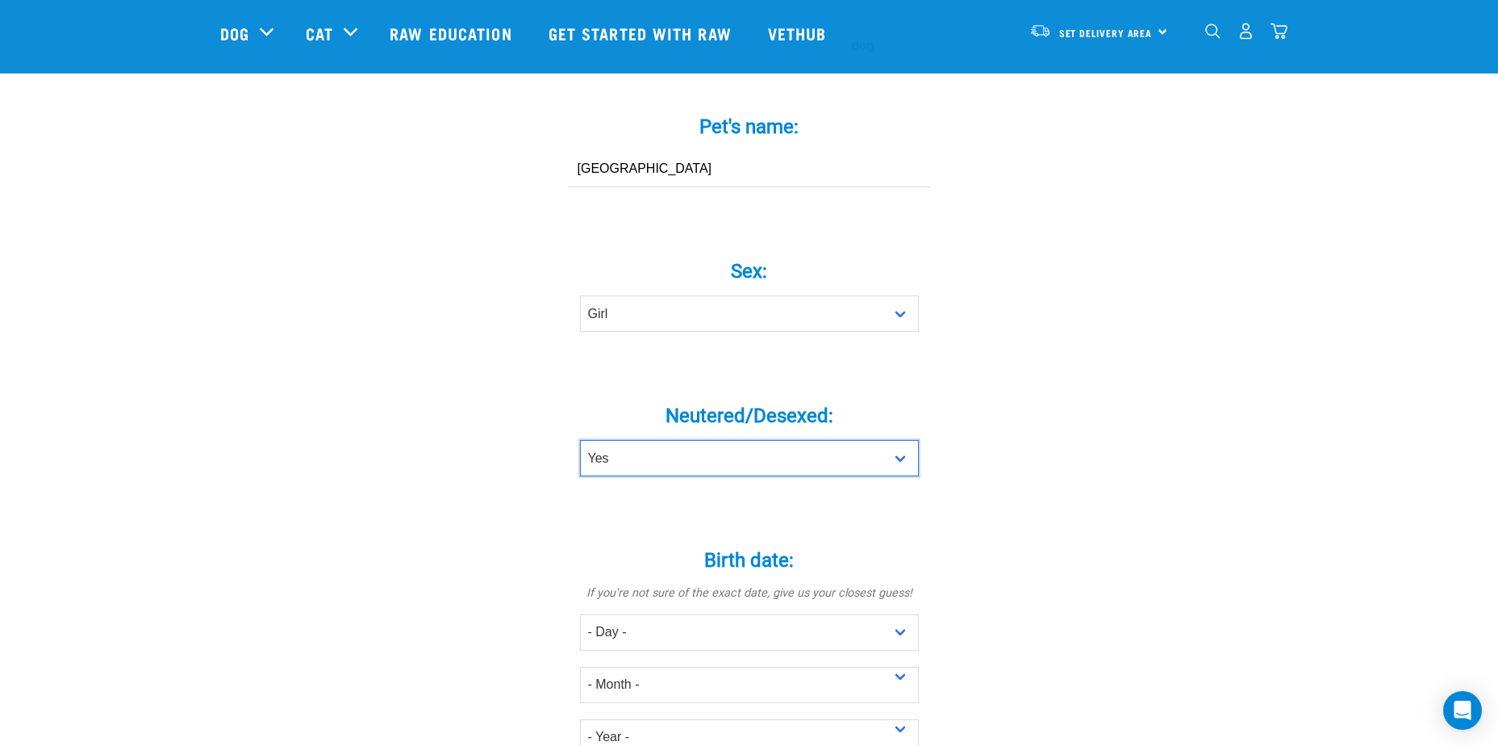
scroll to position [726, 0]
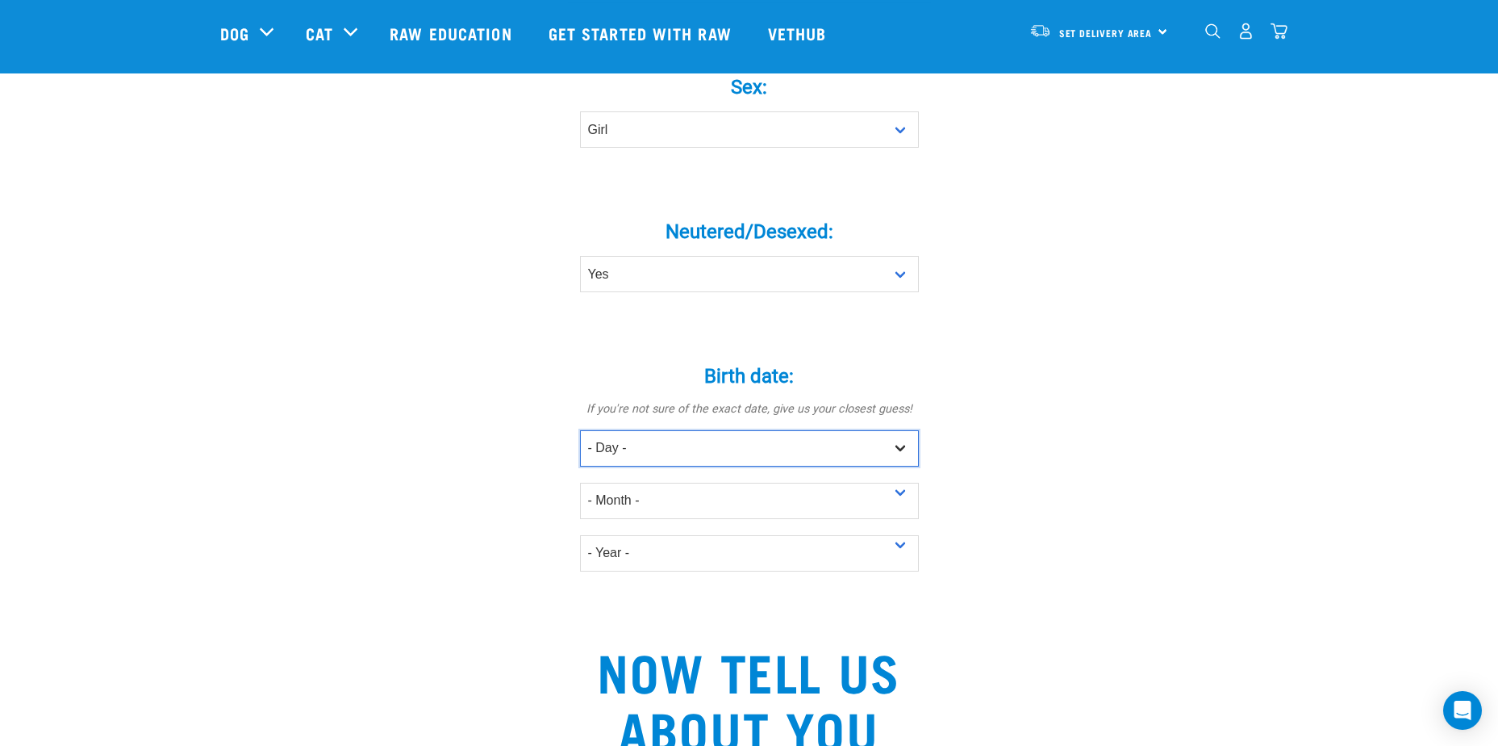
click at [901, 430] on select "- Day - 1 2 3 4 5 6 7 8 9 10 11 12 13 14 15 16 17 18 19 20 21 22 23 24 25 26 27" at bounding box center [749, 448] width 339 height 36
select select "26"
click at [580, 430] on select "- Day - 1 2 3 4 5 6 7 8 9 10 11 12 13 14 15 16 17 18 19 20 21 22 23 24 25 26 27" at bounding box center [749, 448] width 339 height 36
click at [896, 482] on select "- Month - January February March April May June July August September October N…" at bounding box center [749, 500] width 339 height 36
select select "September"
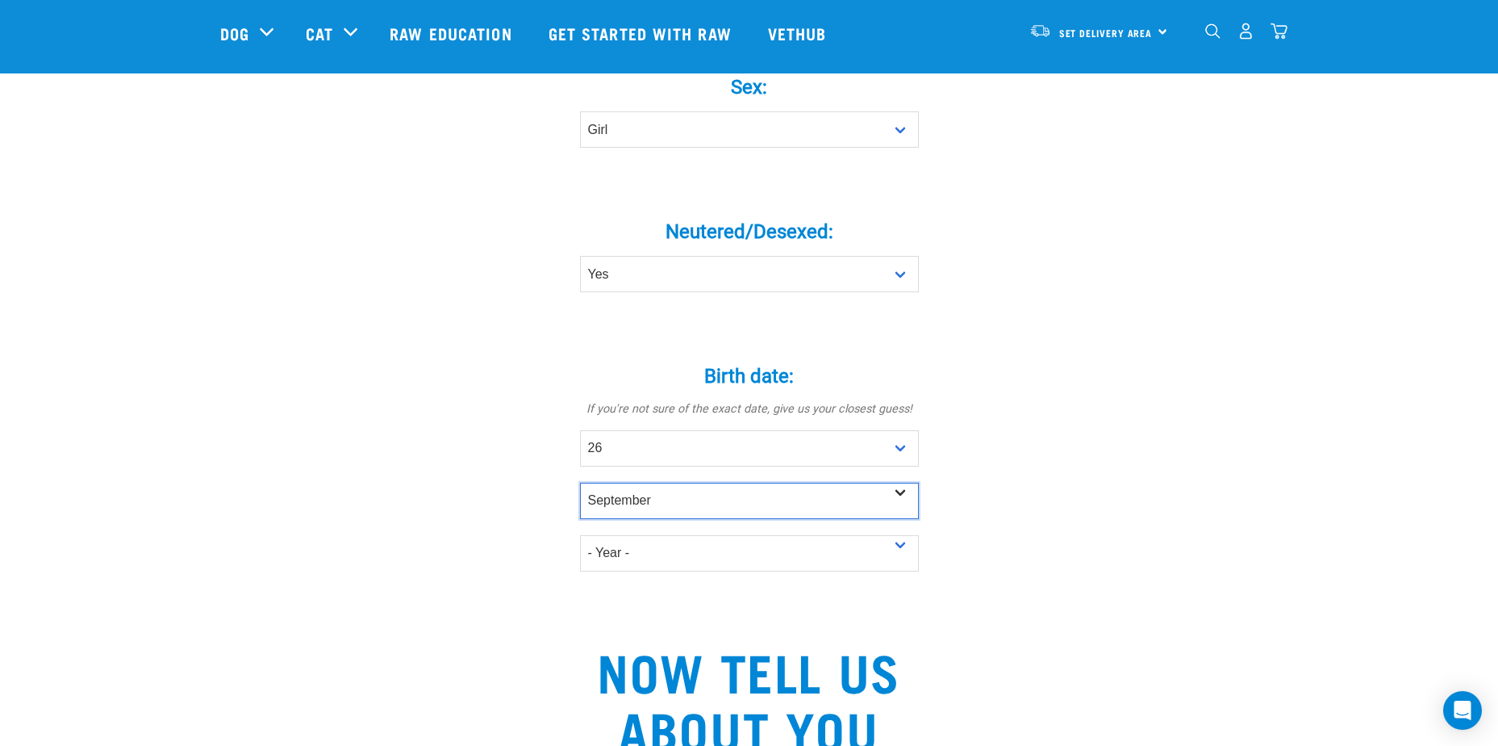
click at [580, 482] on select "- Month - January February March April May June July August September October N…" at bounding box center [749, 500] width 339 height 36
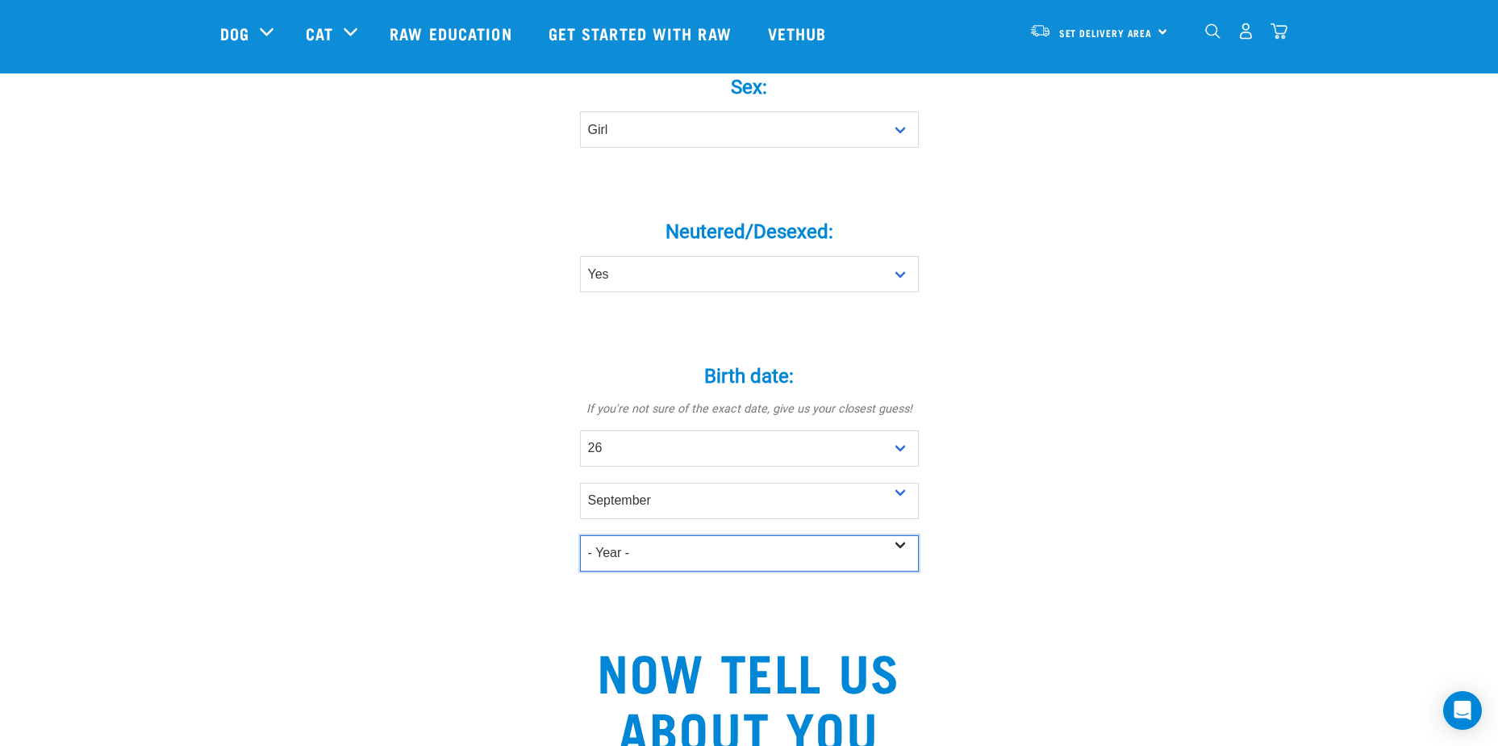
click at [891, 535] on select "- Year - 2025 2024 2023 2022 2021 2020 2019 2018 2017 2016 2015 2014 2013 2012" at bounding box center [749, 553] width 339 height 36
select select "2024"
click at [580, 535] on select "- Year - 2025 2024 2023 2022 2021 2020 2019 2018 2017 2016 2015 2014 2013 2012" at bounding box center [749, 553] width 339 height 36
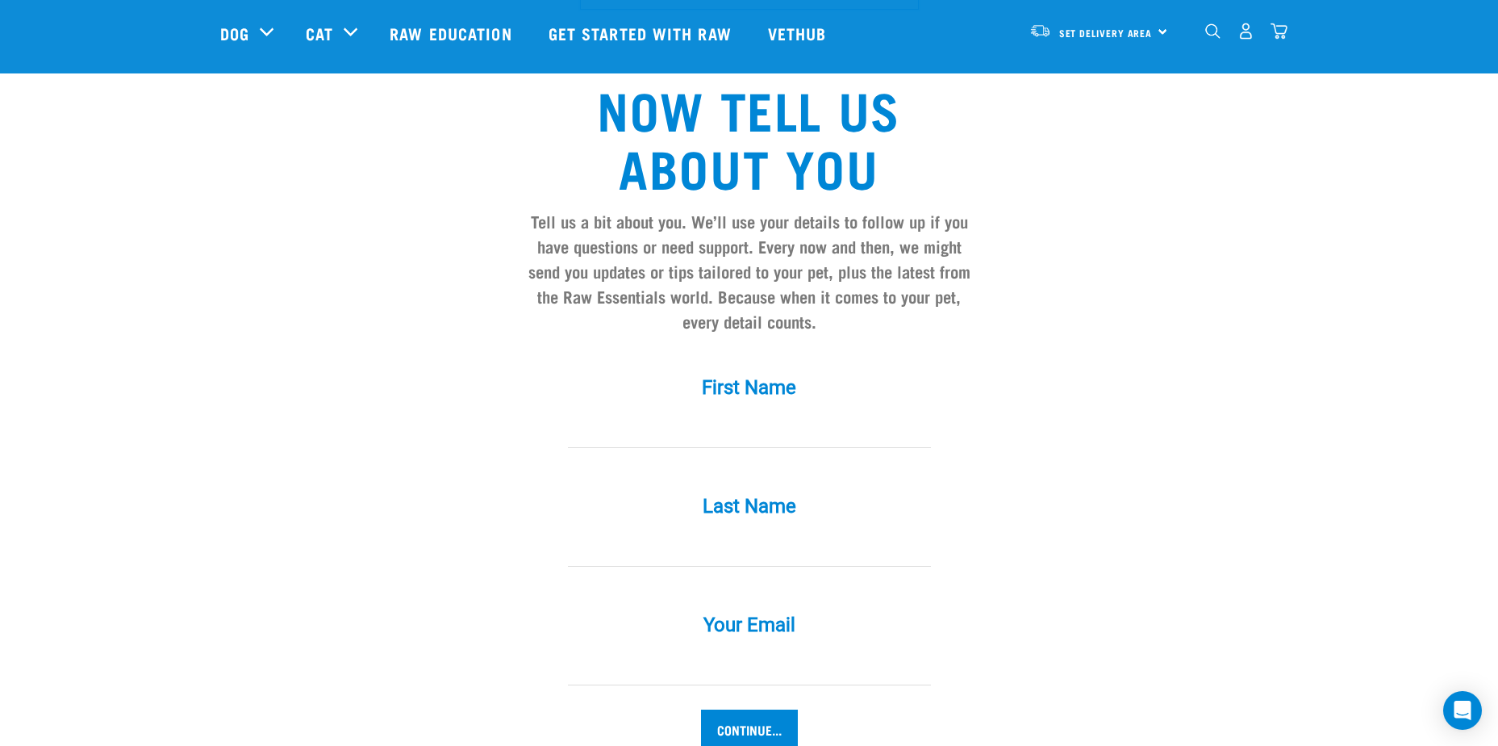
scroll to position [1291, 0]
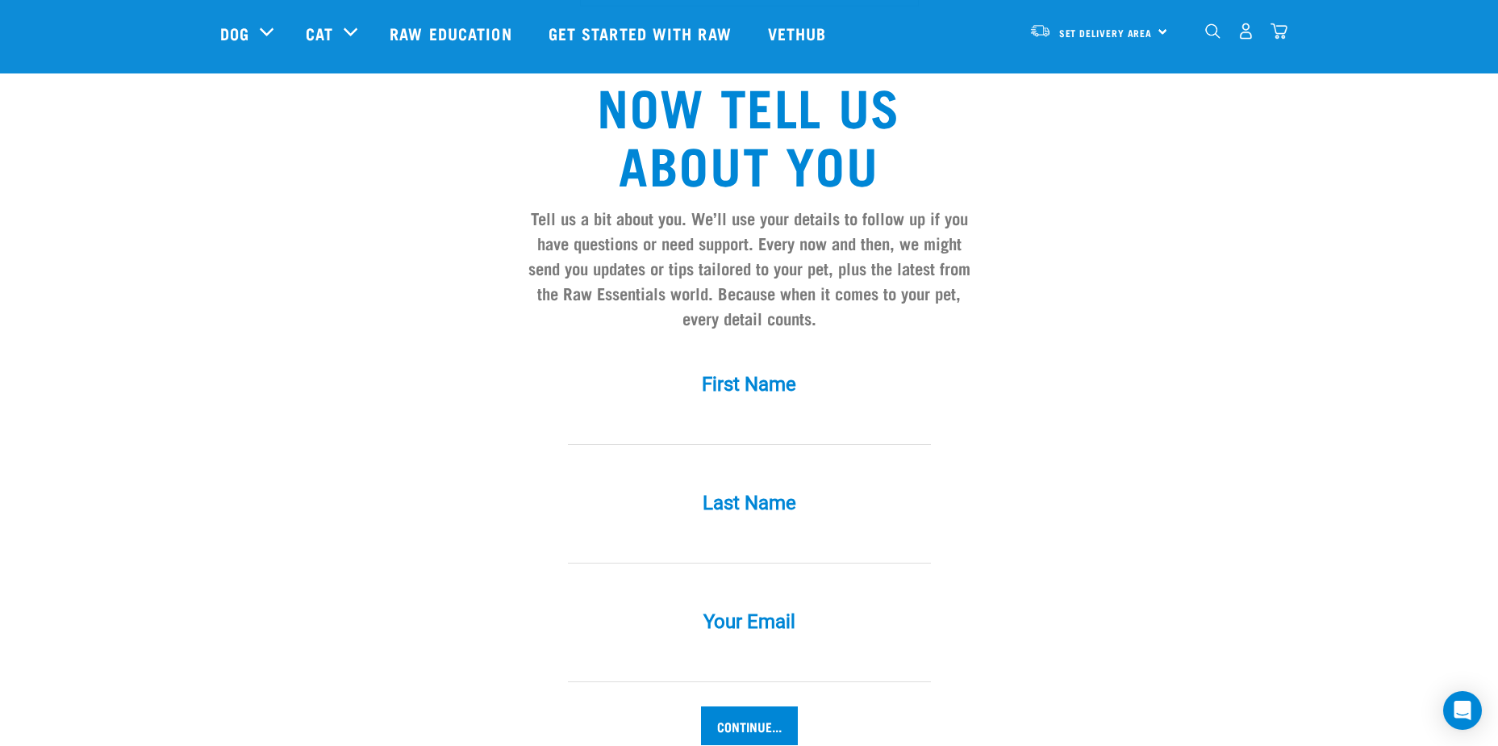
click at [599, 409] on input "First Name *" at bounding box center [749, 426] width 363 height 36
type input "HEIDE MARIE"
type input "COETZEE"
type input "[EMAIL_ADDRESS][DOMAIN_NAME]"
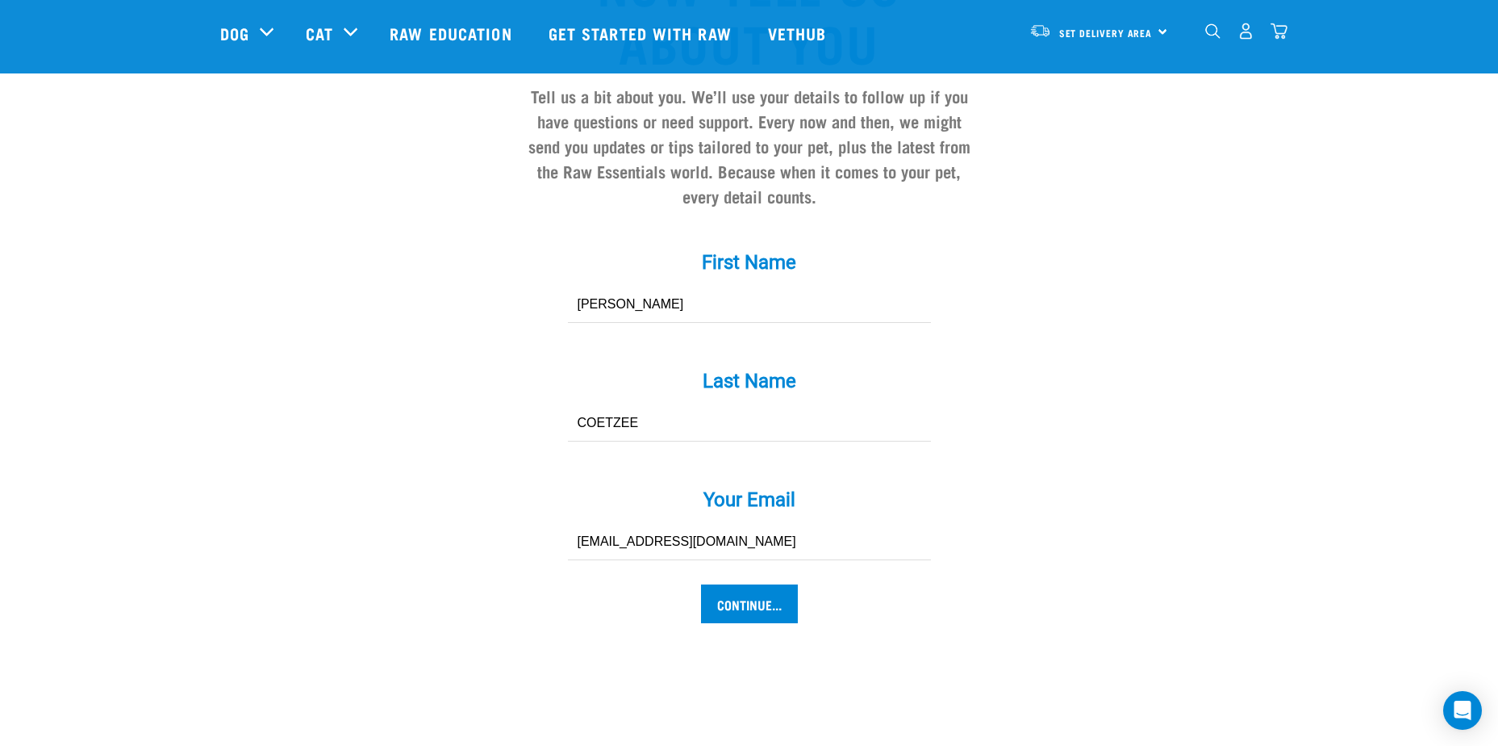
scroll to position [1452, 0]
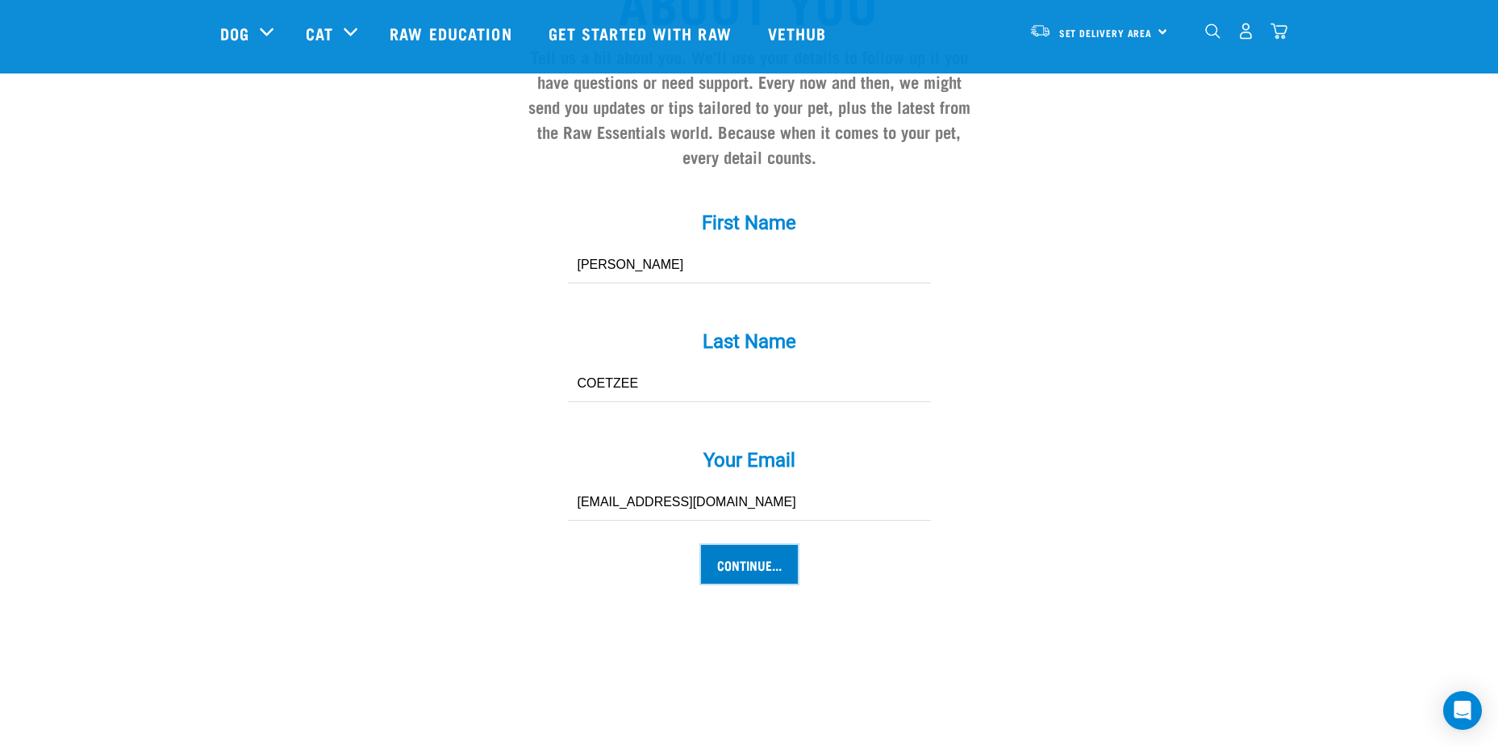
click at [747, 545] on input "Continue..." at bounding box center [749, 564] width 97 height 39
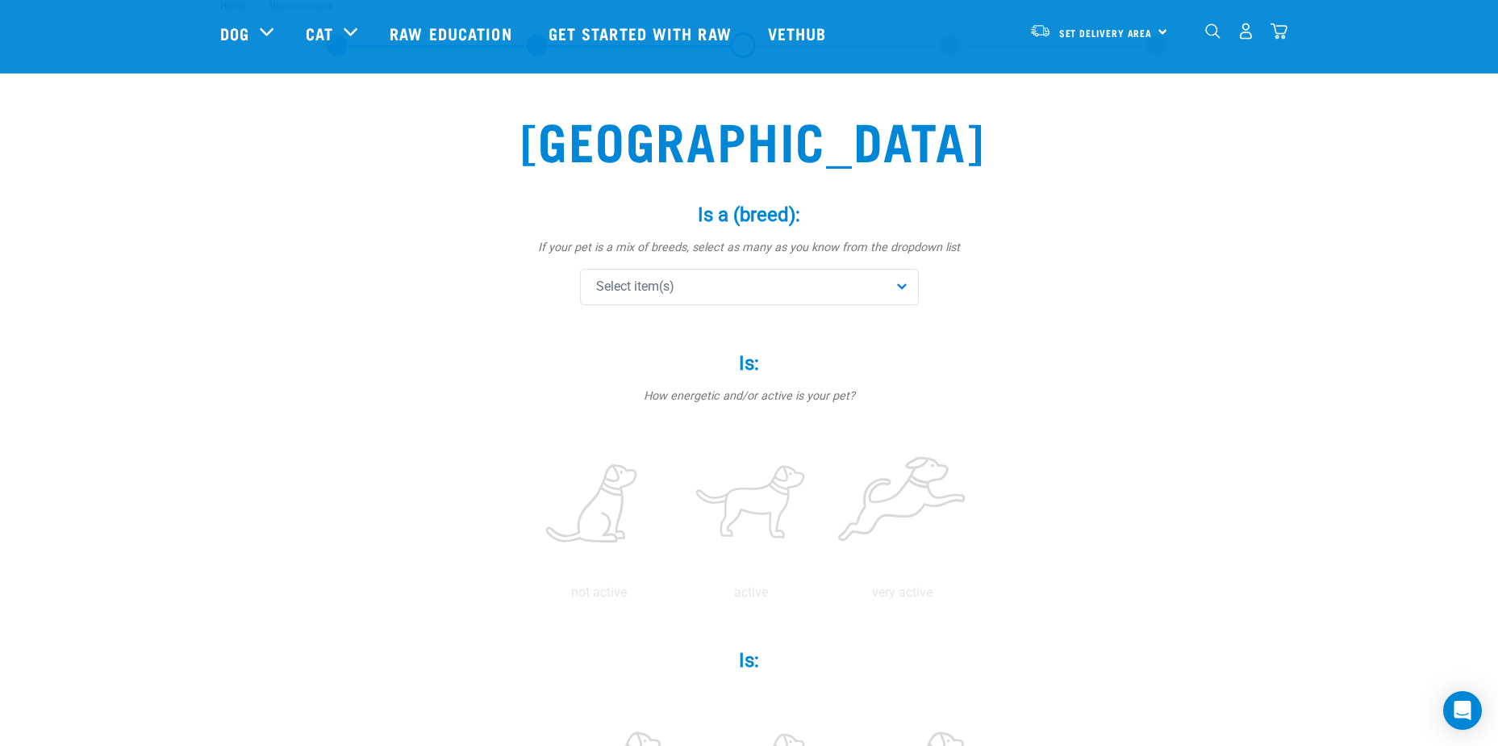
scroll to position [81, 0]
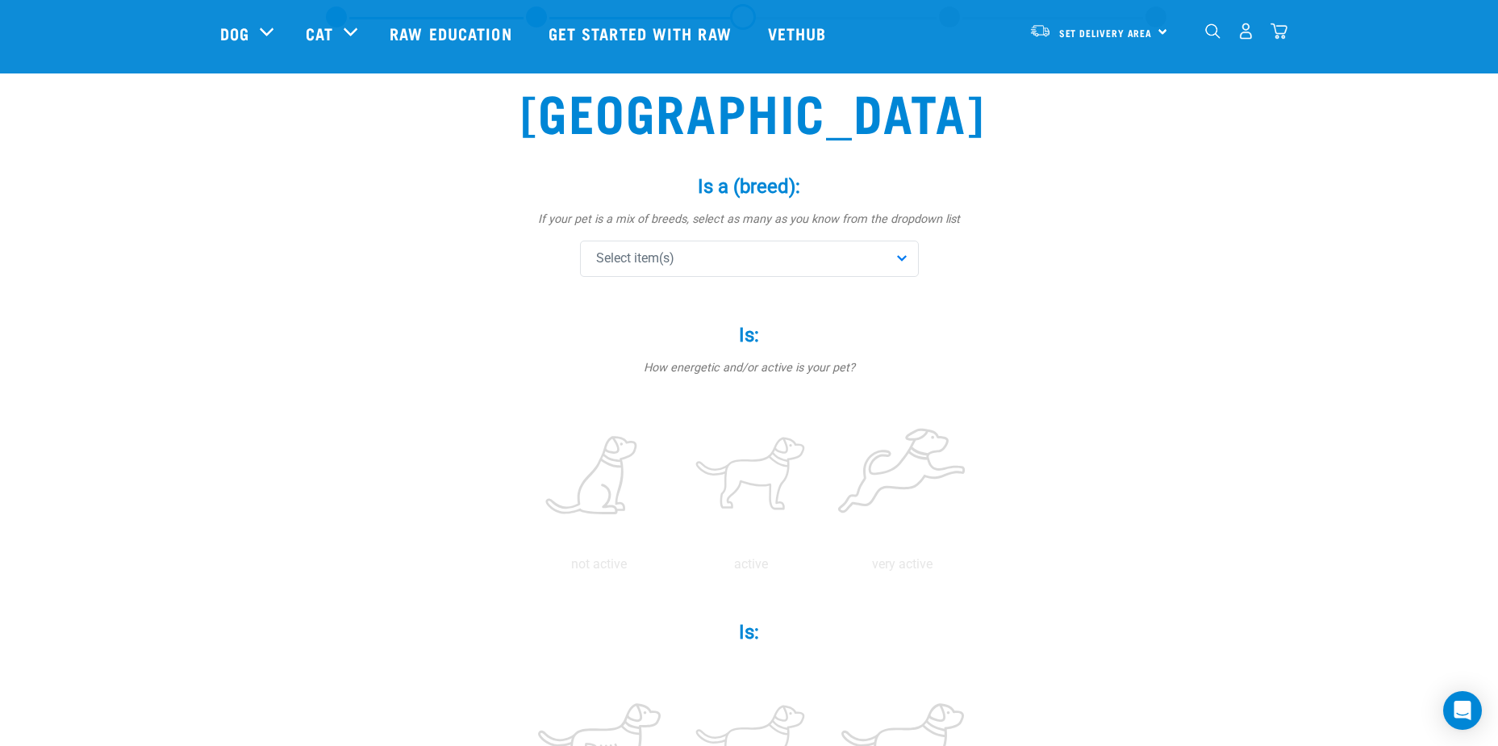
click at [902, 259] on div "Select item(s)" at bounding box center [749, 258] width 339 height 36
click at [904, 261] on div "Select item(s)" at bounding box center [749, 258] width 339 height 36
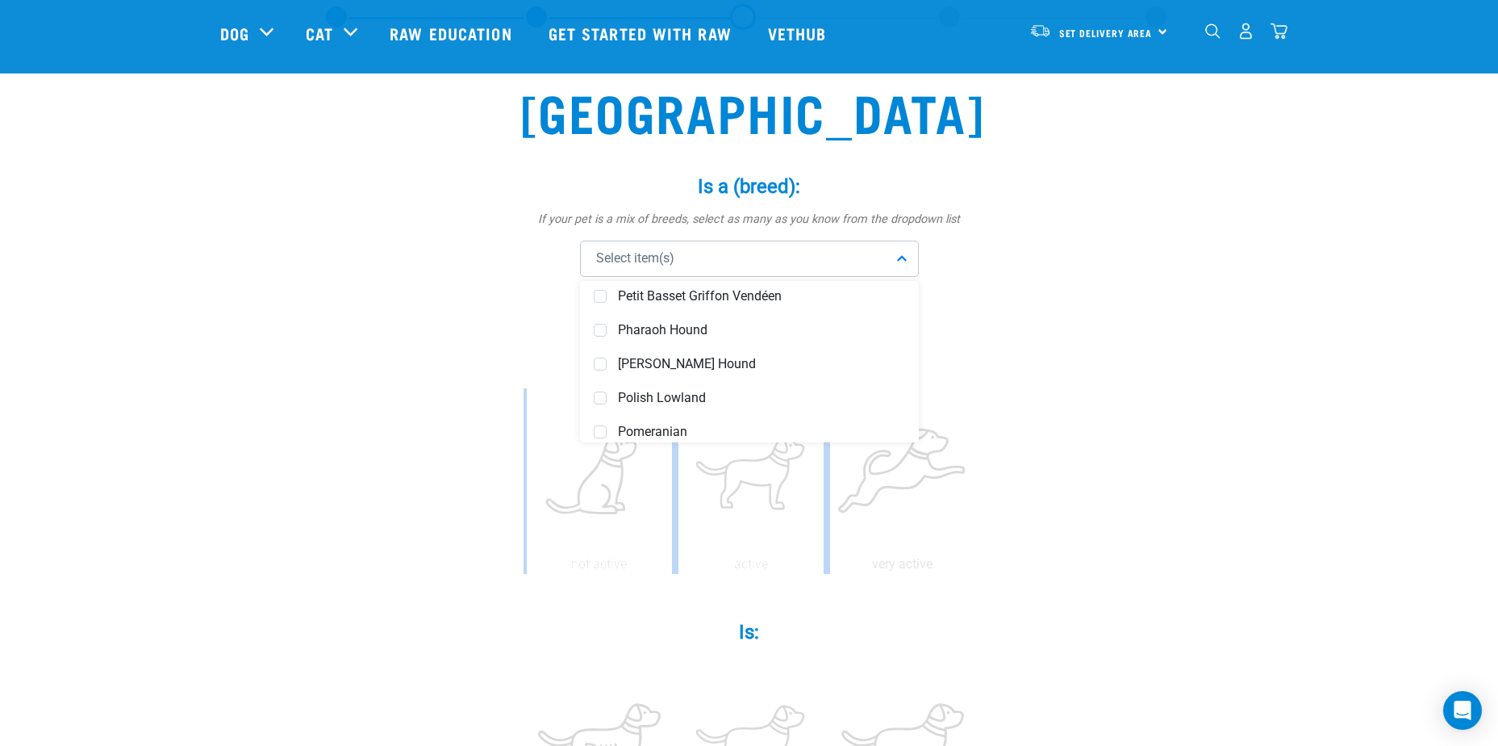
drag, startPoint x: 919, startPoint y: 395, endPoint x: 922, endPoint y: 277, distance: 118.7
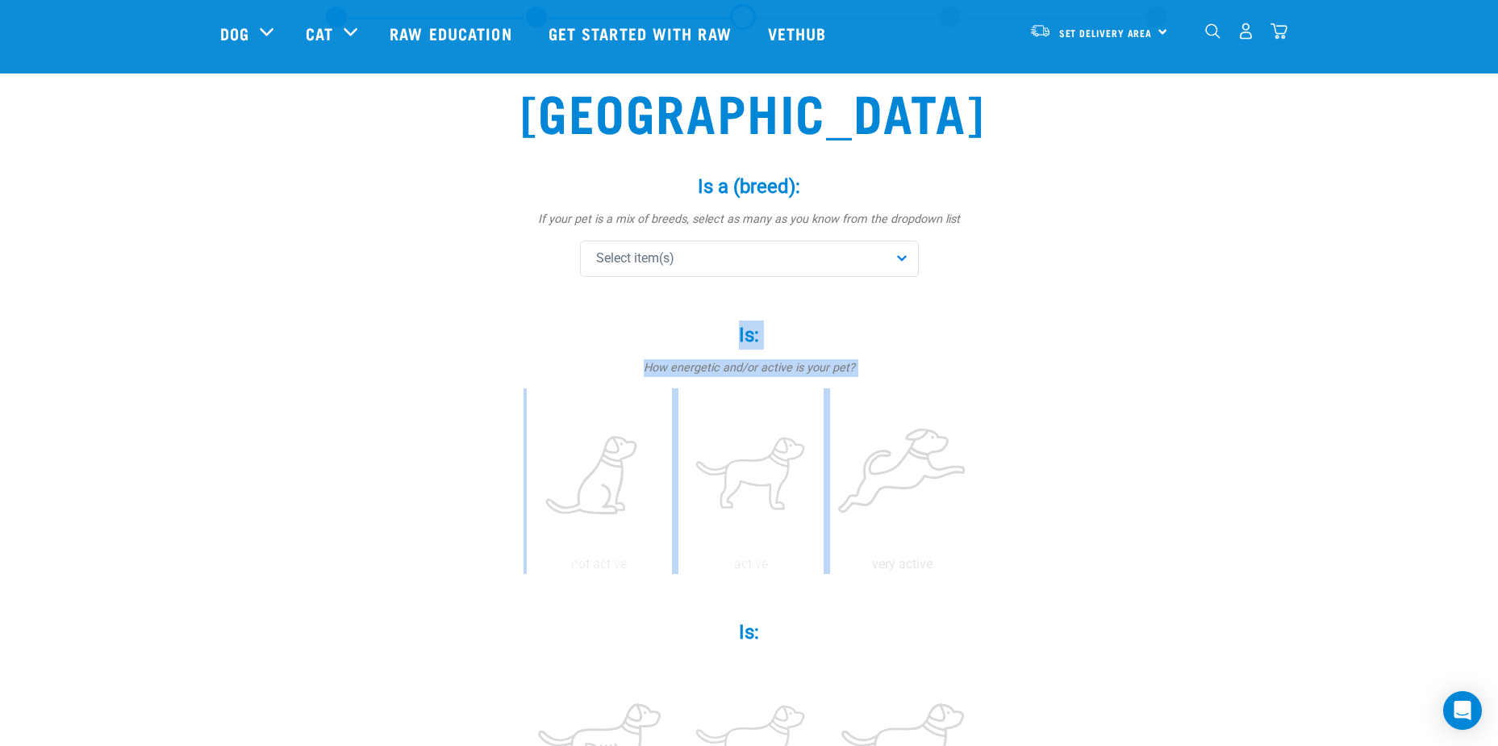
drag, startPoint x: 922, startPoint y: 277, endPoint x: 902, endPoint y: 257, distance: 28.0
click at [902, 257] on div "Select item(s)" at bounding box center [749, 258] width 339 height 36
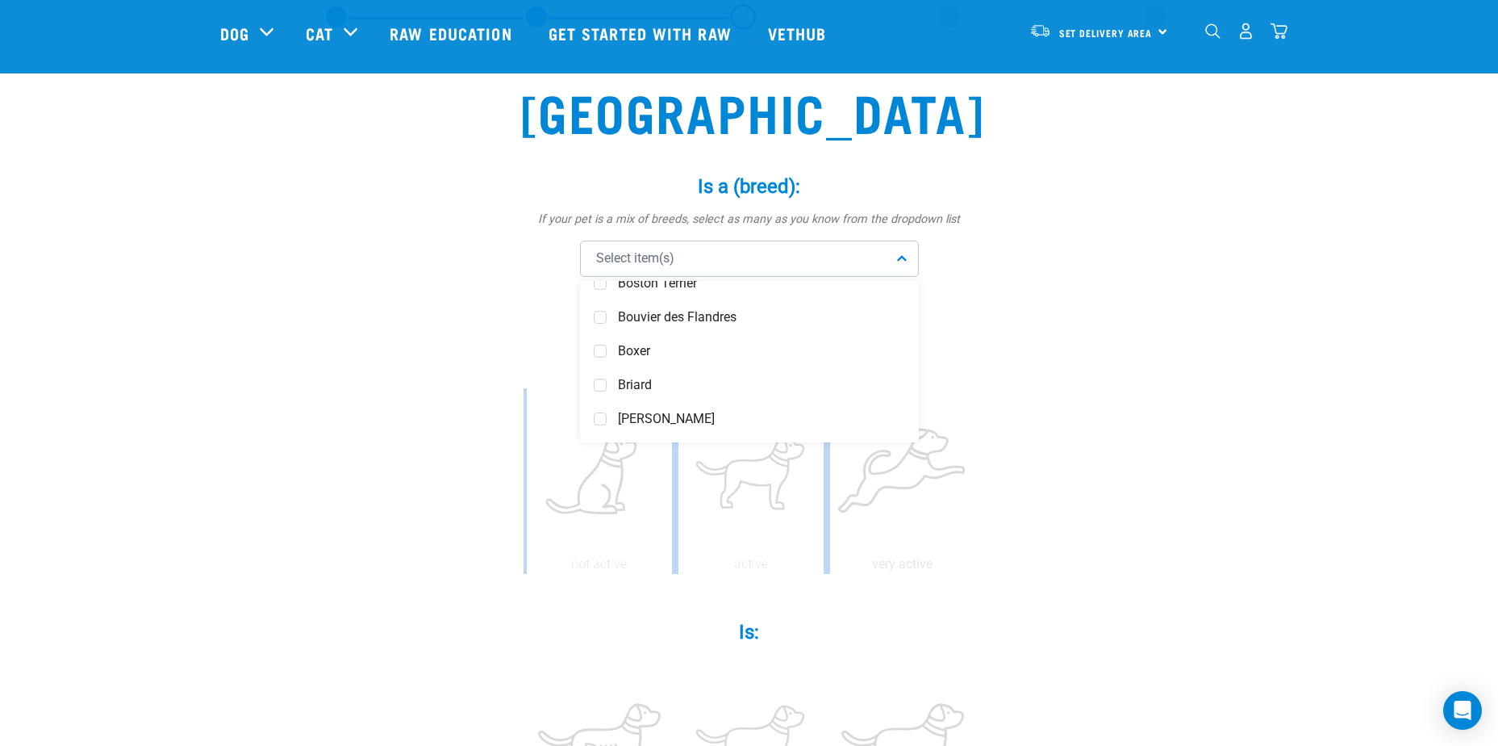
scroll to position [1372, 0]
click at [658, 426] on span "Brussels Griffon" at bounding box center [761, 424] width 287 height 16
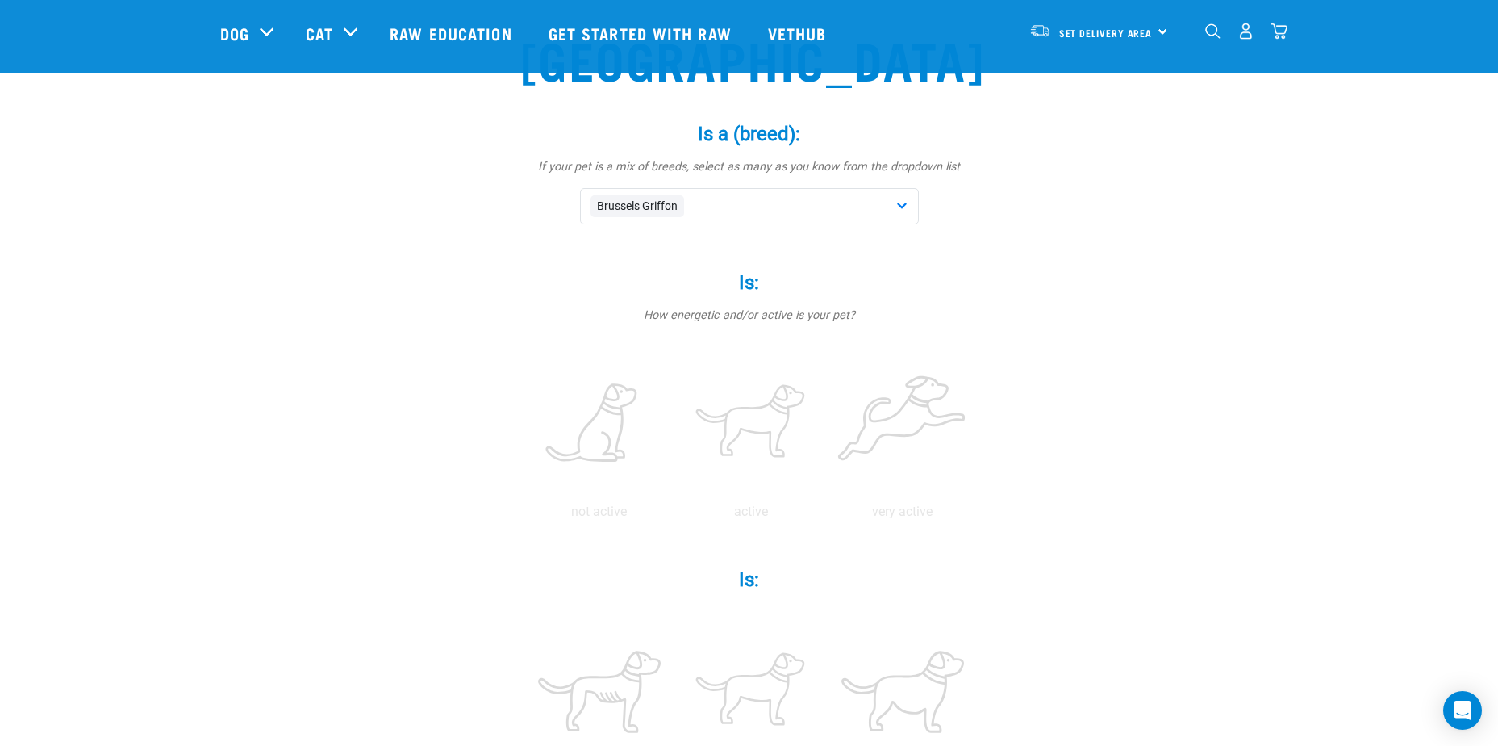
scroll to position [161, 0]
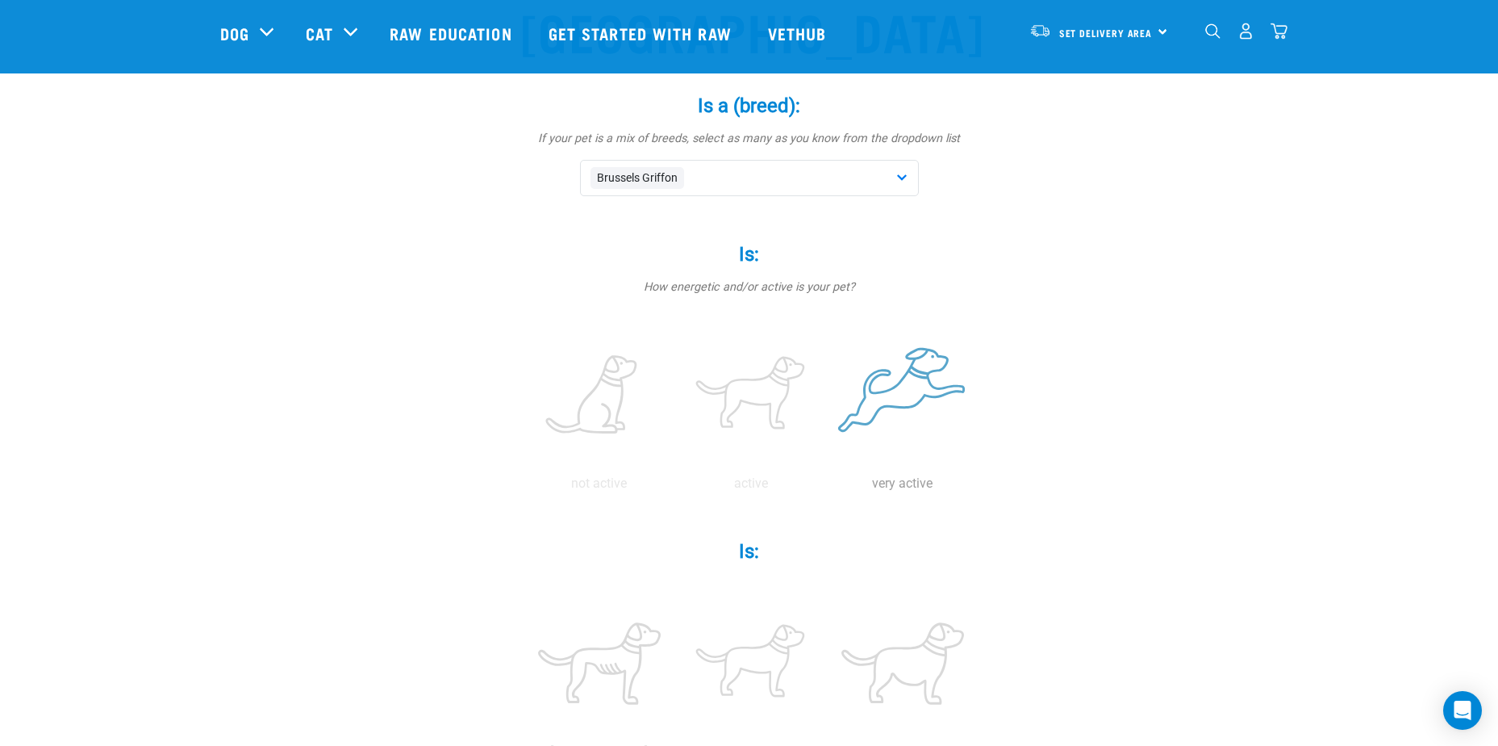
click at [920, 407] on label at bounding box center [902, 395] width 145 height 137
click at [827, 487] on input "radio" at bounding box center [827, 487] width 0 height 0
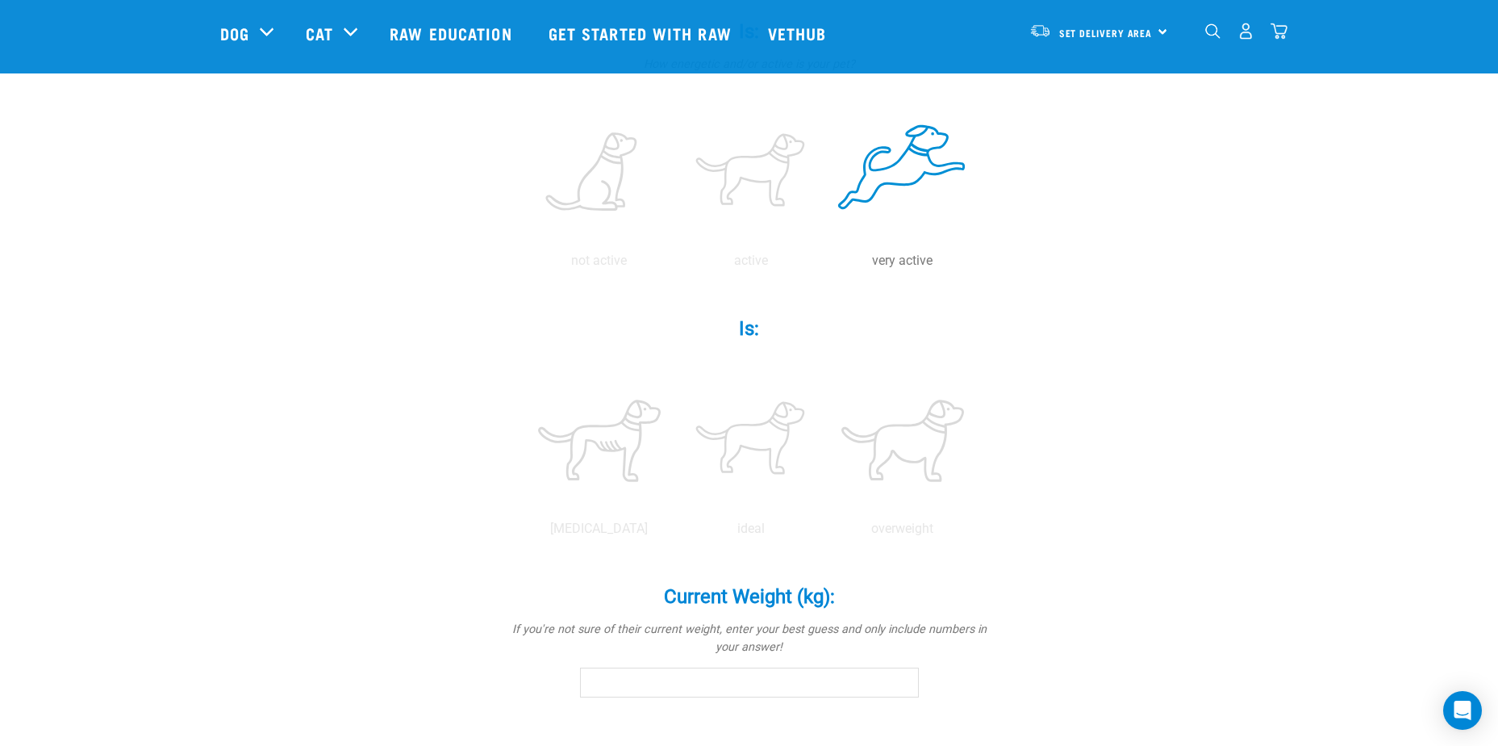
scroll to position [403, 0]
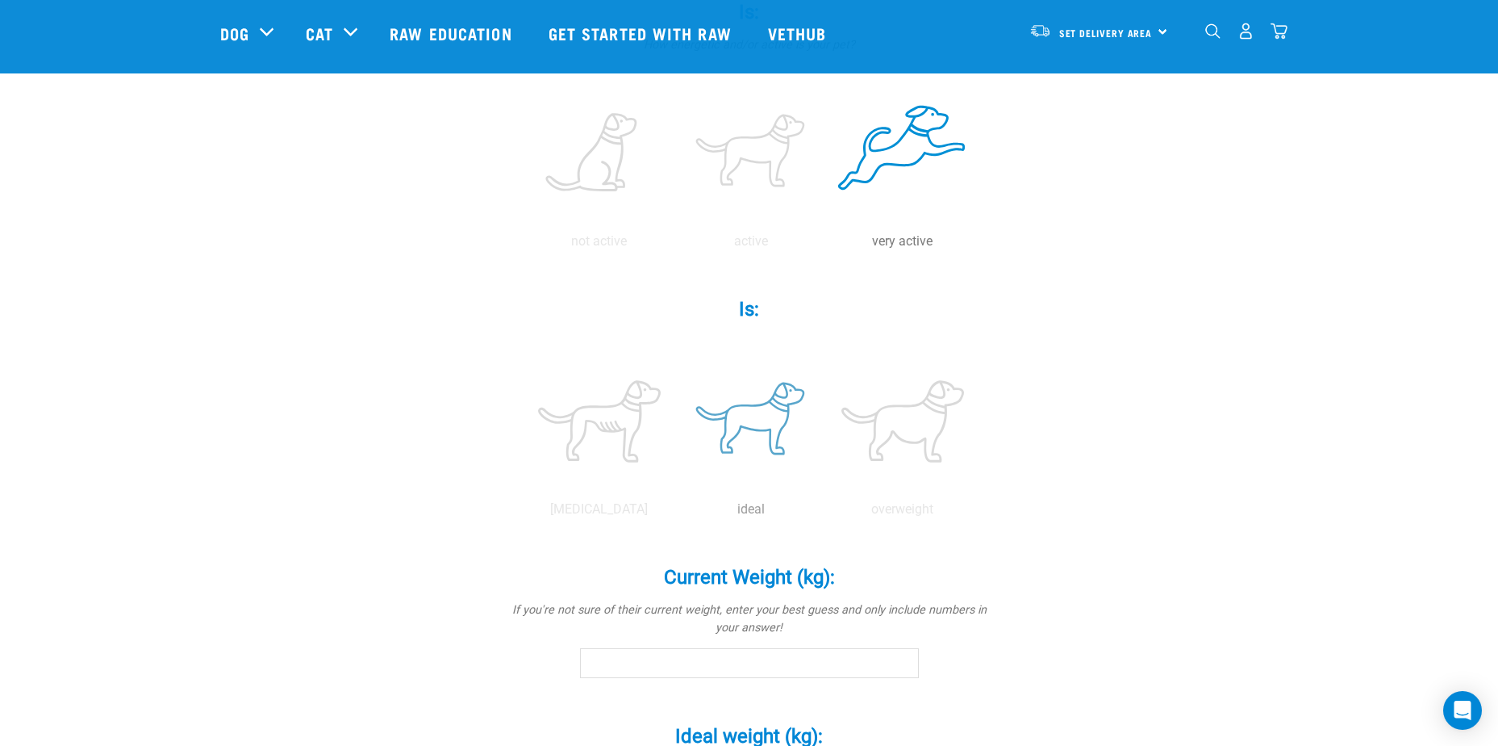
click at [755, 428] on label at bounding box center [751, 421] width 145 height 137
click at [675, 513] on input "radio" at bounding box center [675, 513] width 0 height 0
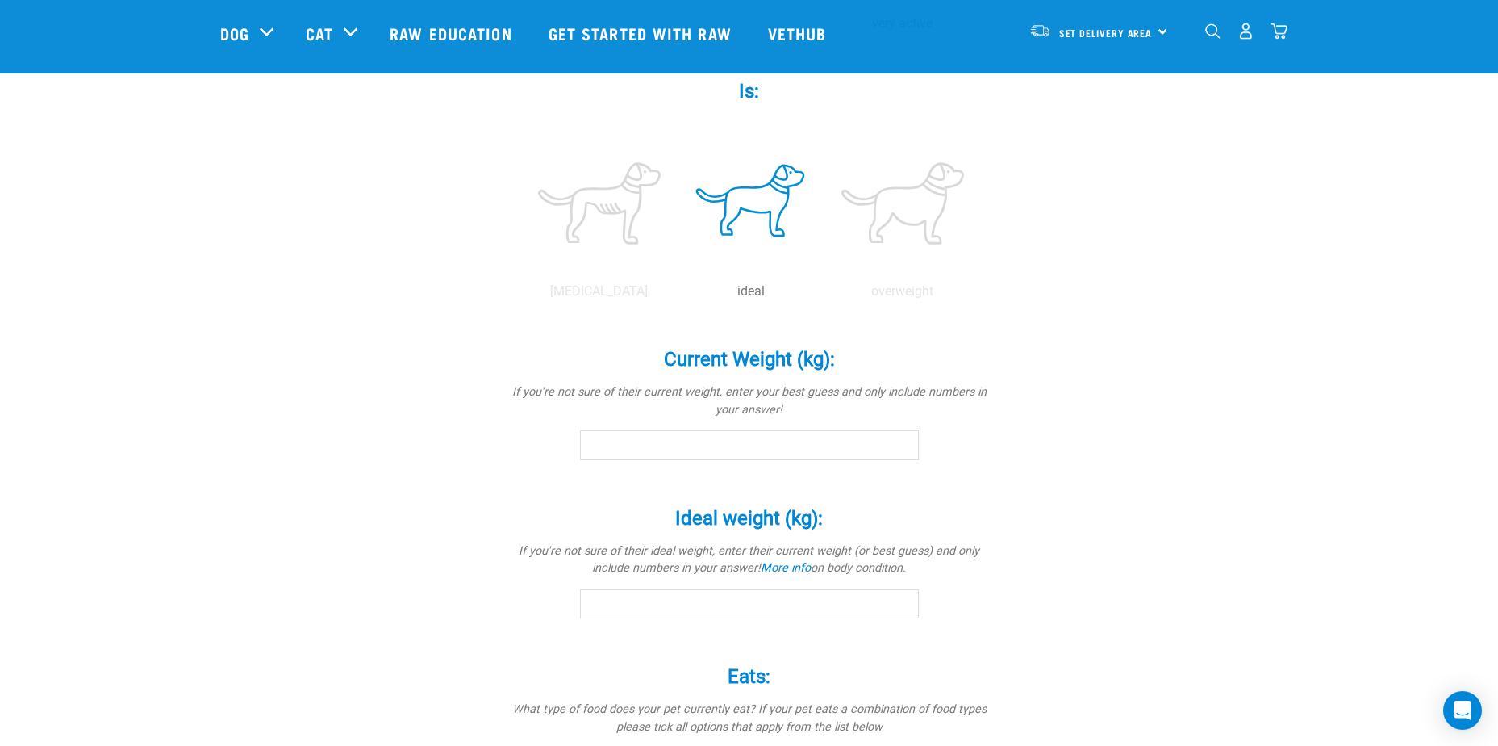
scroll to position [645, 0]
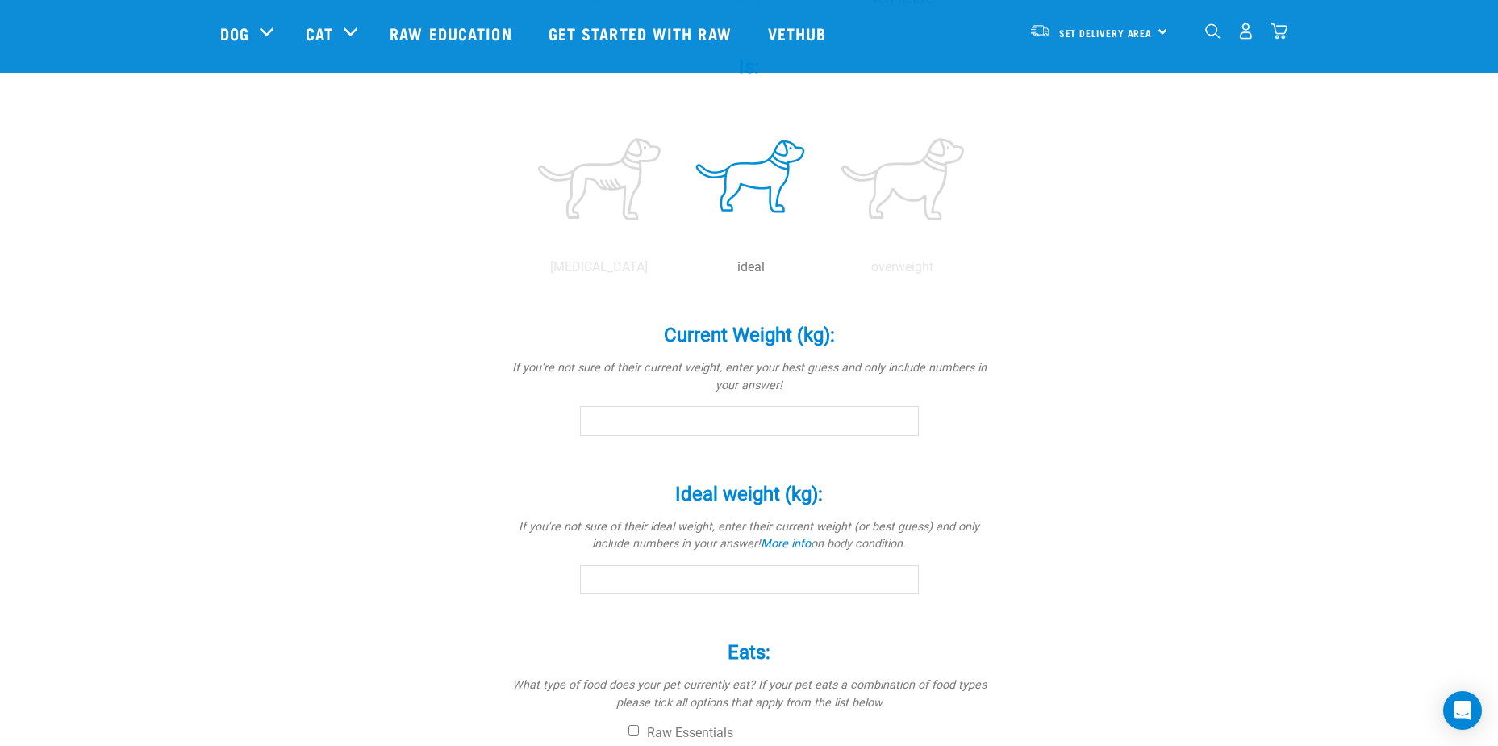
click at [651, 417] on input "Current Weight (kg): *" at bounding box center [749, 420] width 339 height 29
click at [903, 416] on input "4.1" at bounding box center [749, 420] width 339 height 29
type input "4"
click at [902, 425] on input "4" at bounding box center [749, 420] width 339 height 29
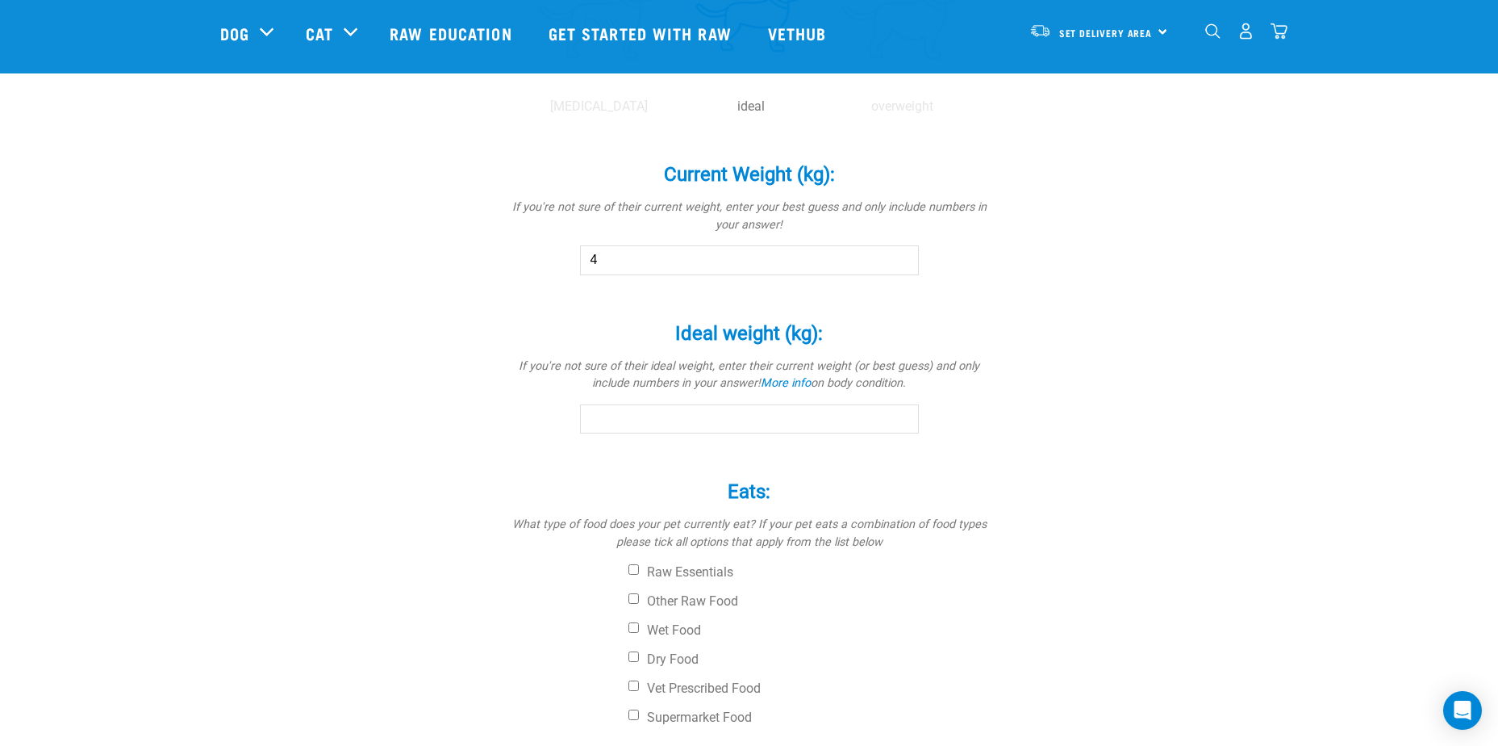
scroll to position [807, 0]
click at [654, 421] on input "Ideal weight (kg): *" at bounding box center [749, 417] width 339 height 29
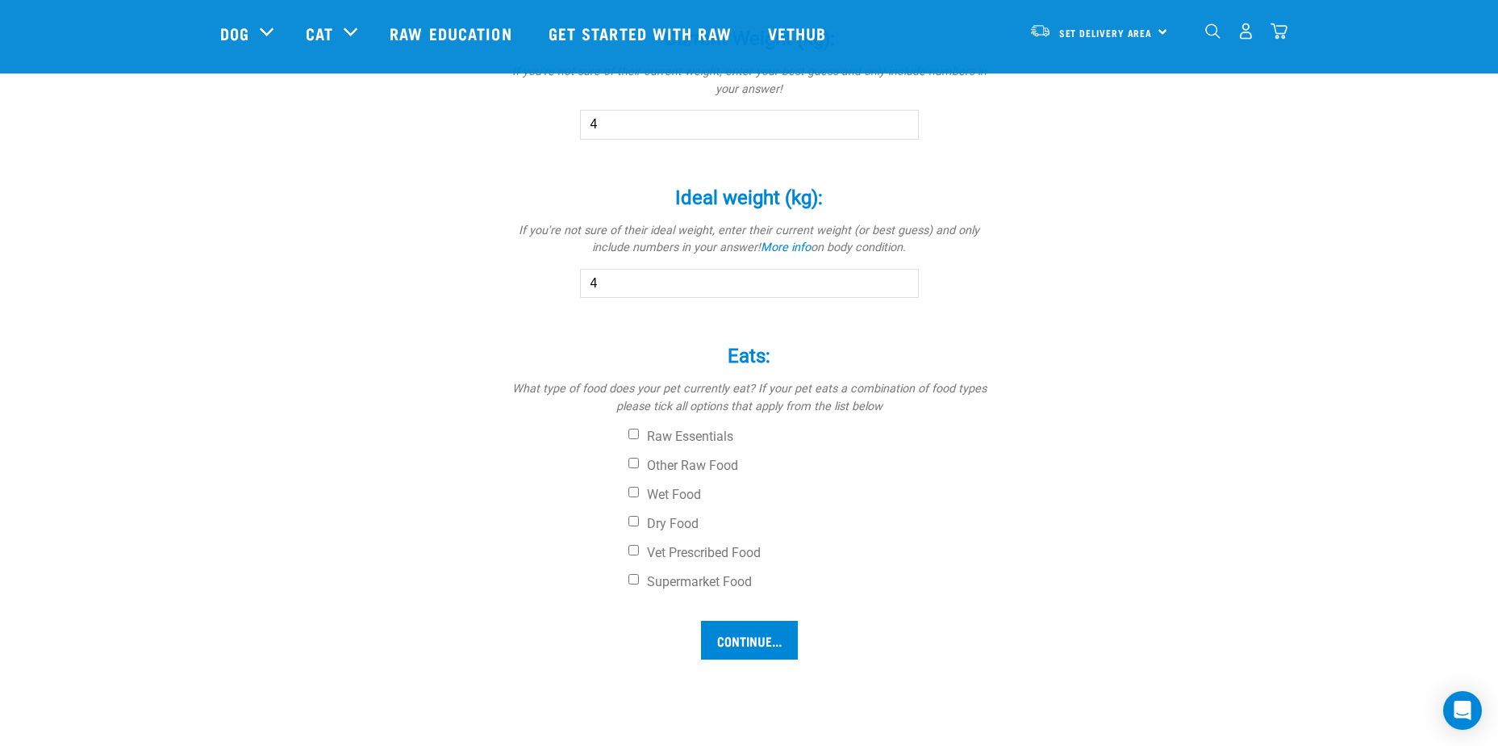
scroll to position [968, 0]
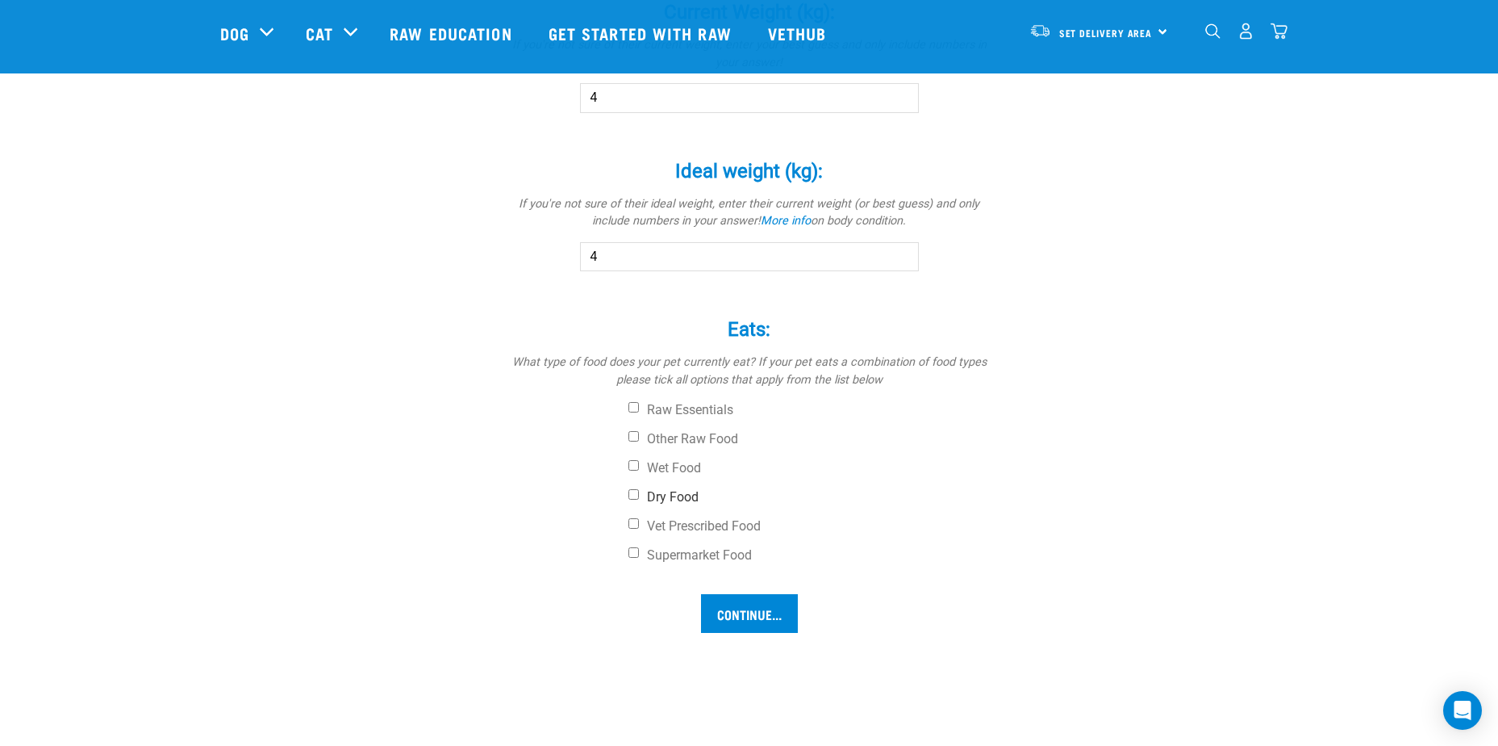
type input "4"
click at [629, 495] on input "Dry Food" at bounding box center [634, 494] width 10 height 10
checkbox input "true"
click at [756, 609] on input "Continue..." at bounding box center [749, 613] width 97 height 39
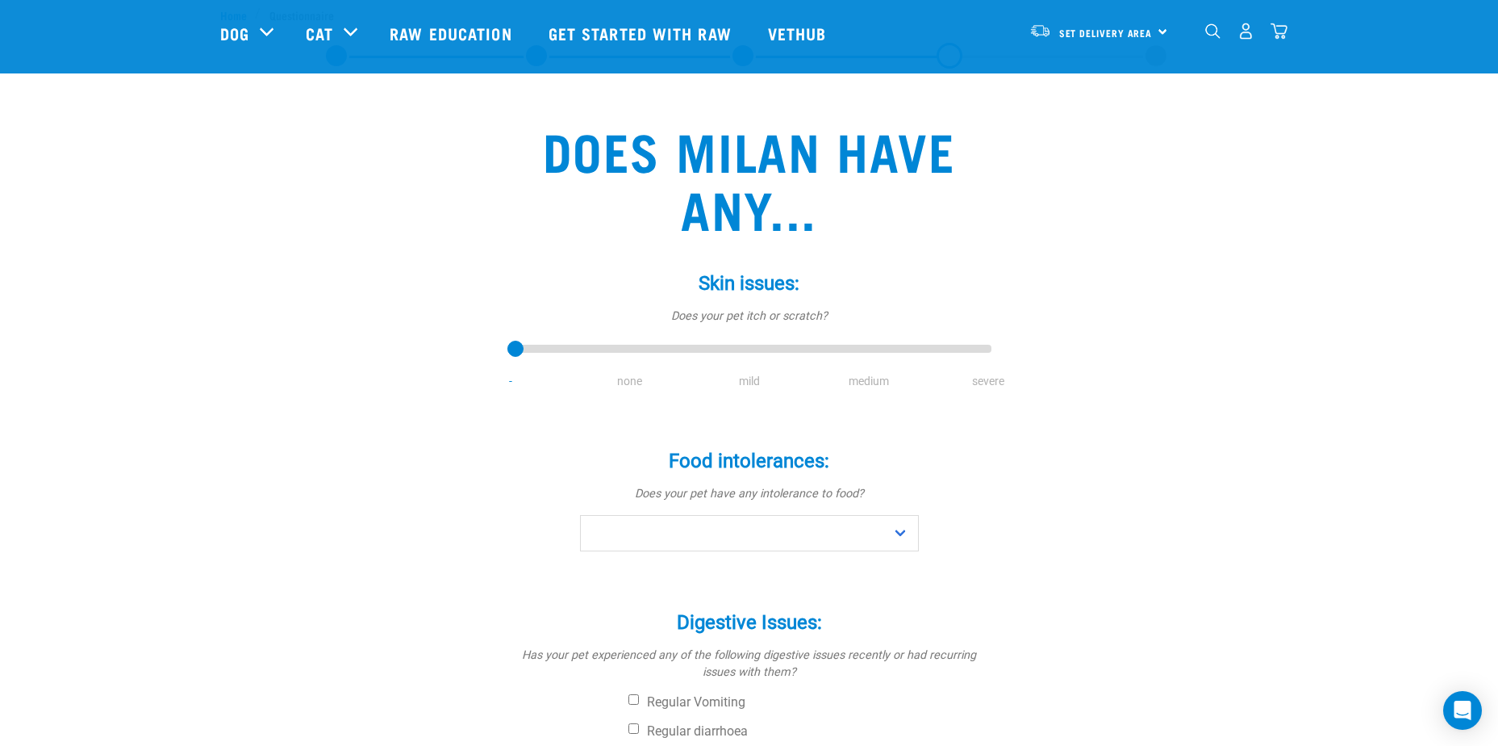
scroll to position [81, 0]
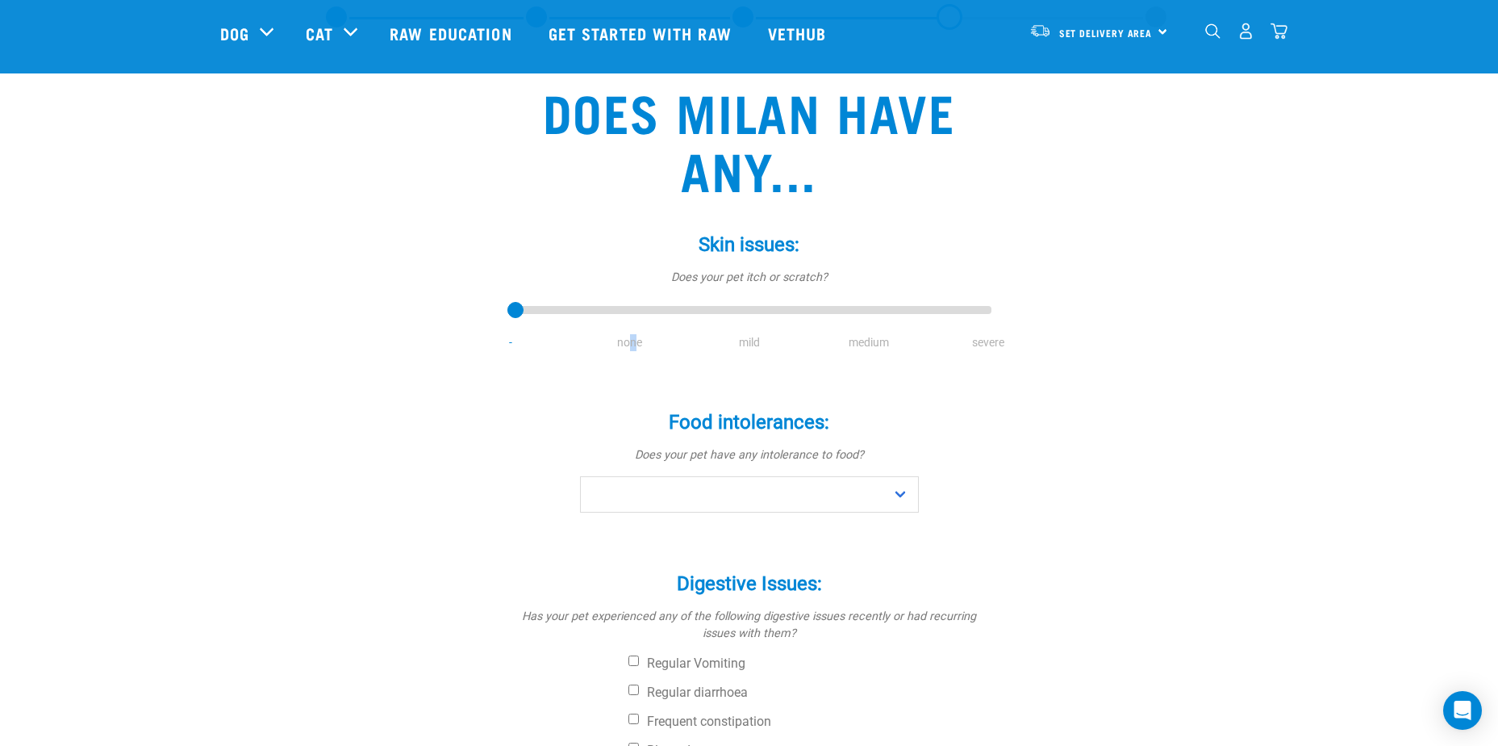
click at [633, 344] on li "none" at bounding box center [629, 342] width 119 height 17
drag, startPoint x: 633, startPoint y: 344, endPoint x: 625, endPoint y: 305, distance: 39.4
type input "1"
click at [625, 305] on input "range" at bounding box center [750, 310] width 484 height 23
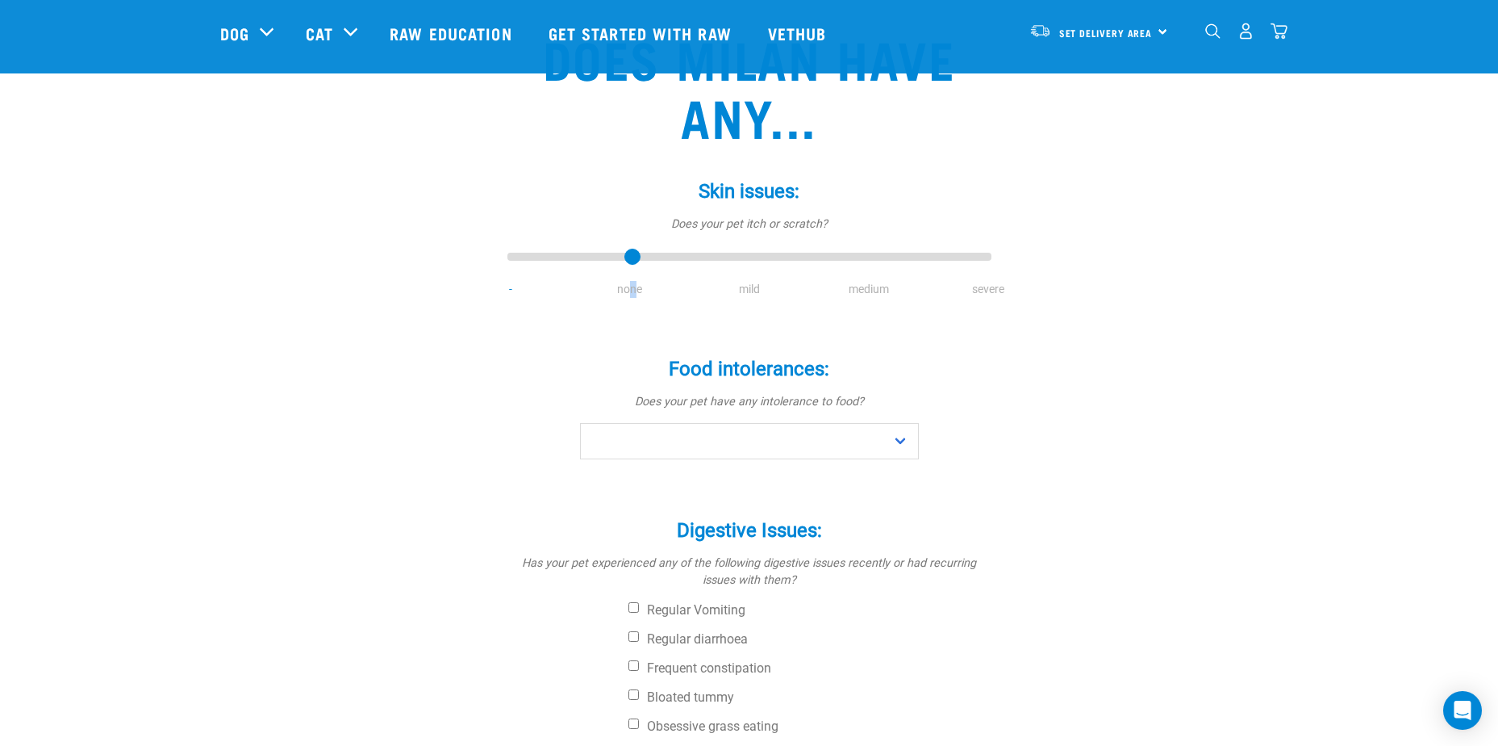
scroll to position [242, 0]
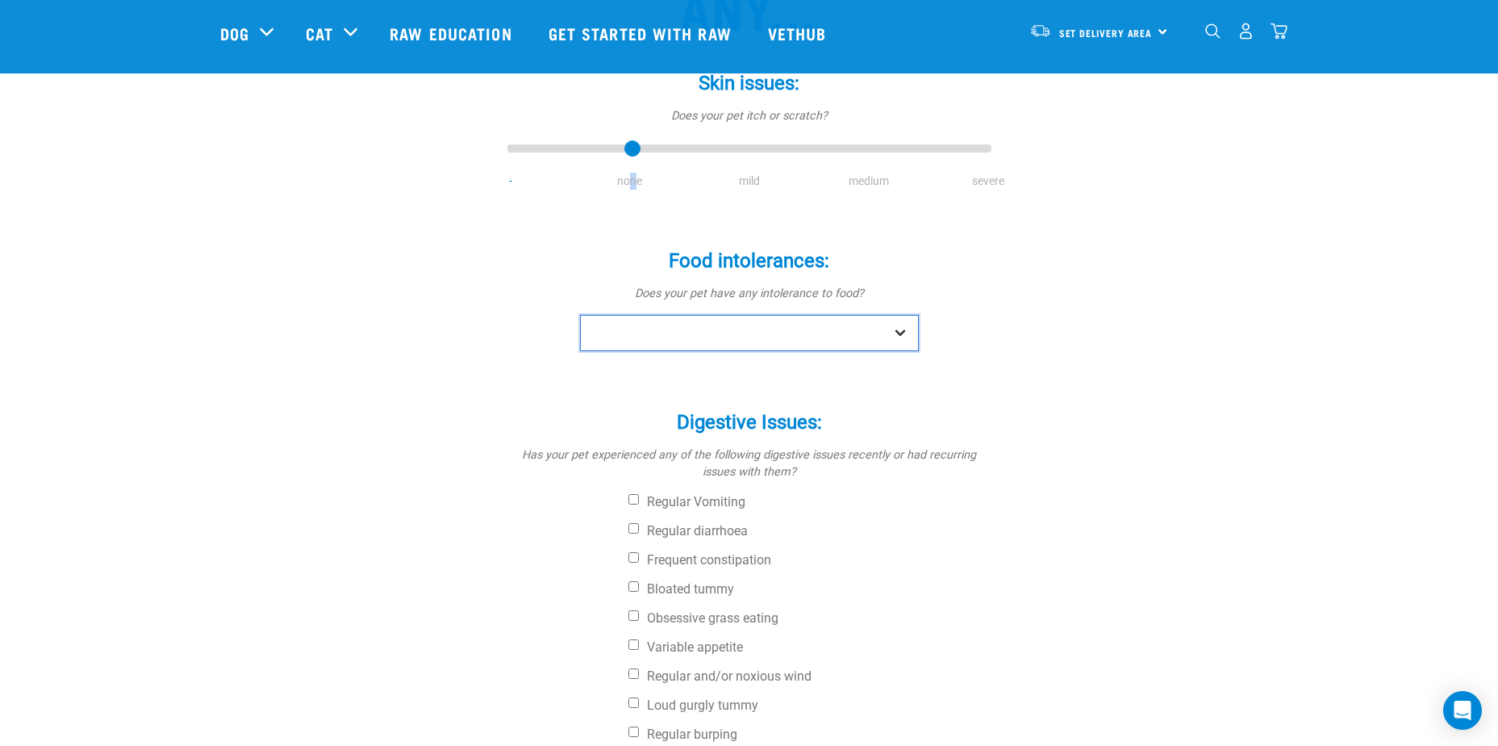
click at [904, 328] on select "No Yes" at bounding box center [749, 333] width 339 height 36
select select "no"
click at [580, 315] on select "No Yes" at bounding box center [749, 333] width 339 height 36
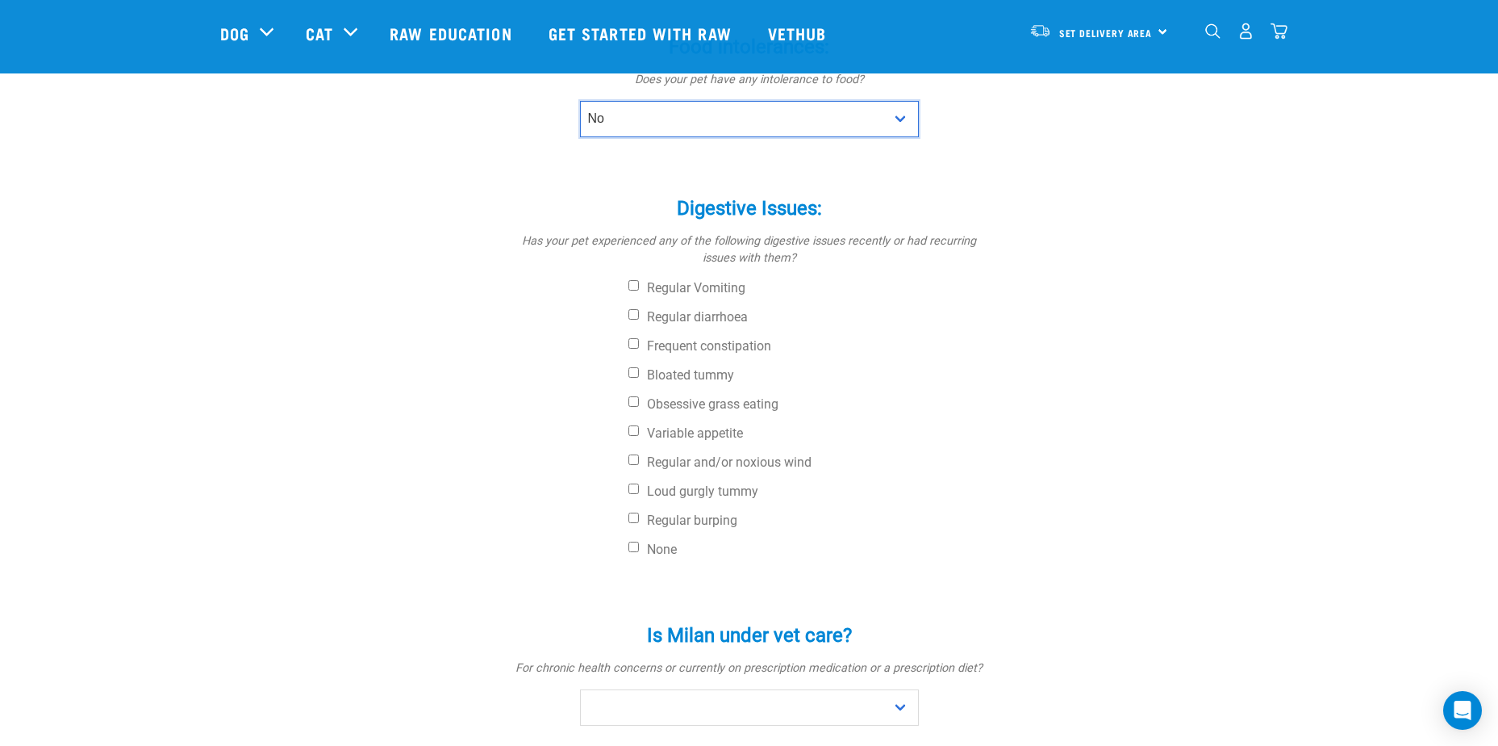
scroll to position [484, 0]
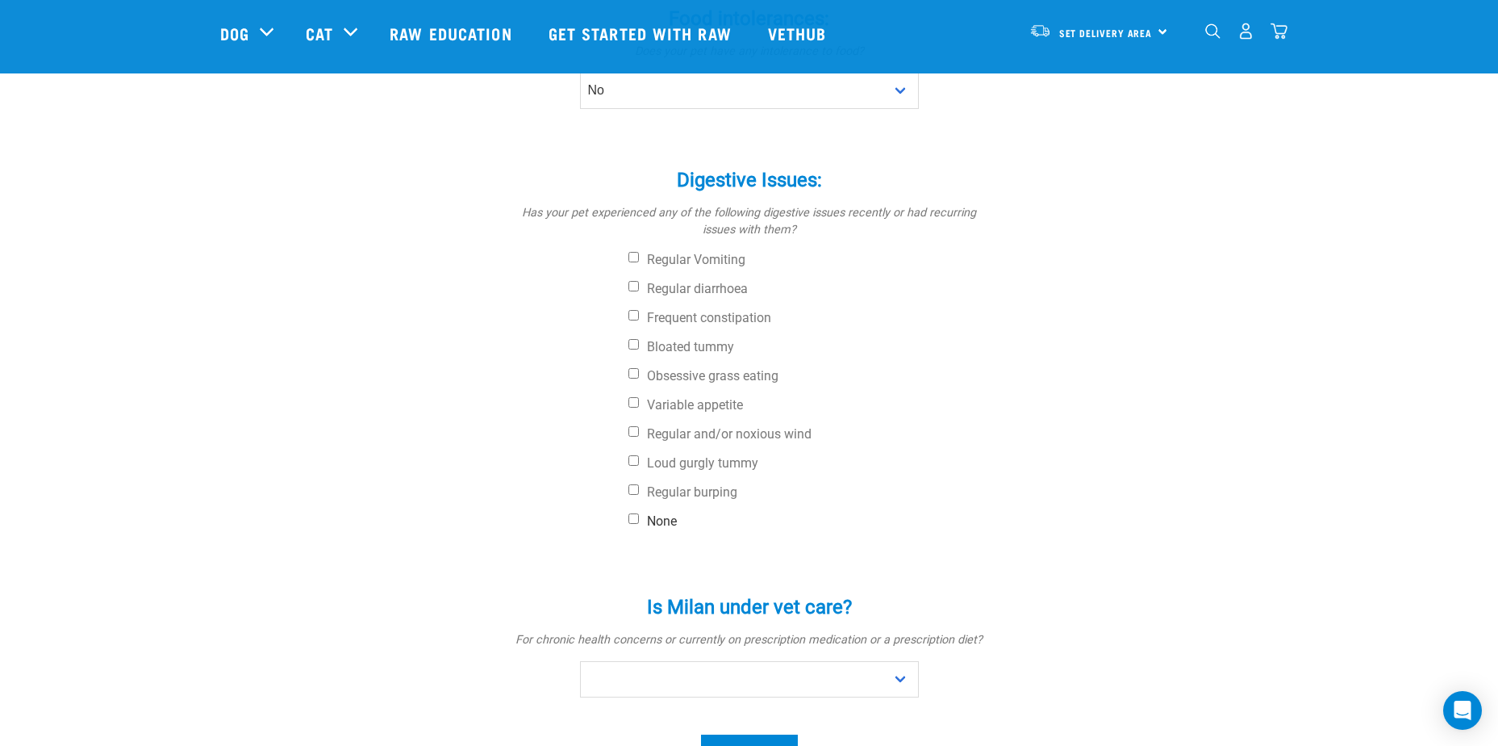
click at [633, 518] on input "None" at bounding box center [634, 518] width 10 height 10
checkbox input "true"
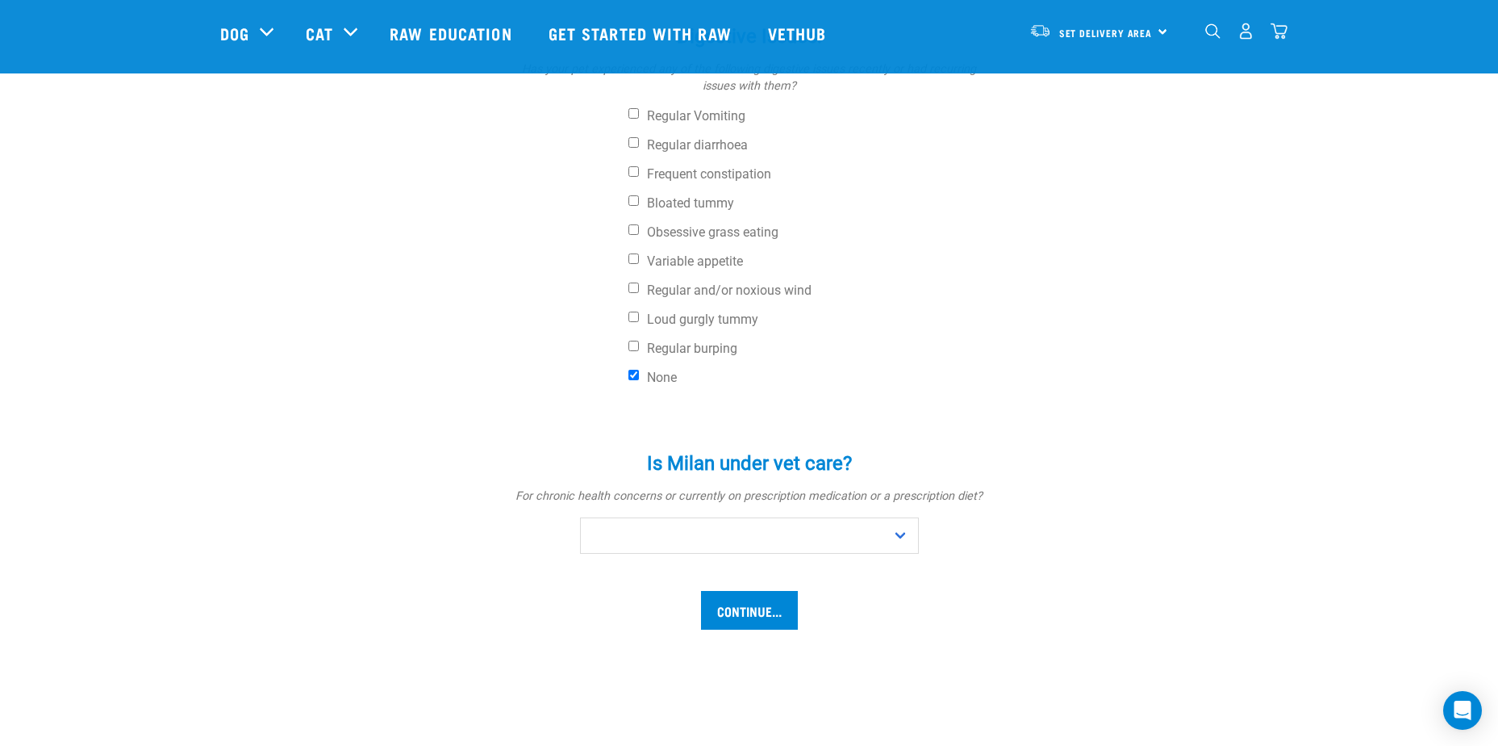
scroll to position [645, 0]
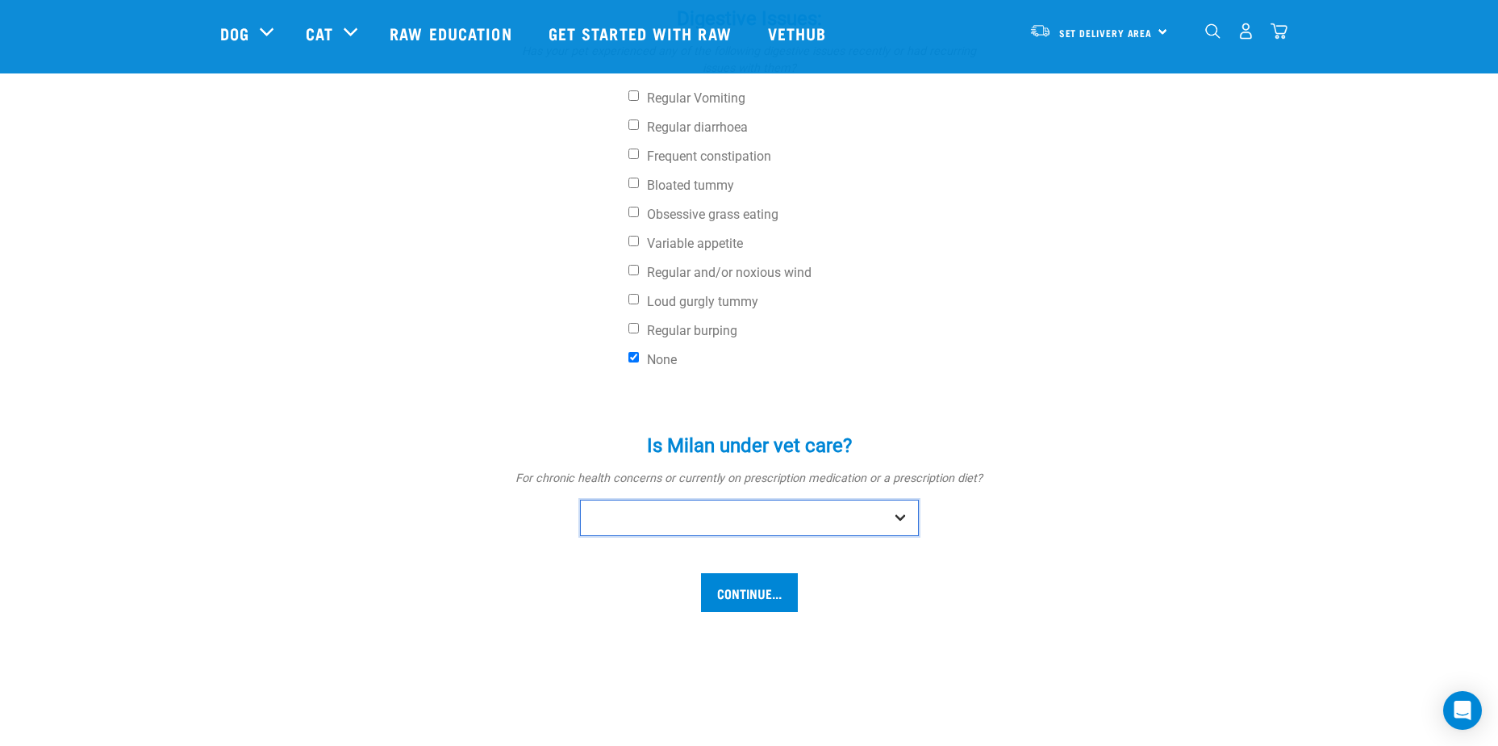
click at [896, 519] on select "No Yes" at bounding box center [749, 517] width 339 height 36
select select "no"
click at [580, 499] on select "No Yes" at bounding box center [749, 517] width 339 height 36
click at [748, 585] on input "Continue..." at bounding box center [749, 592] width 97 height 39
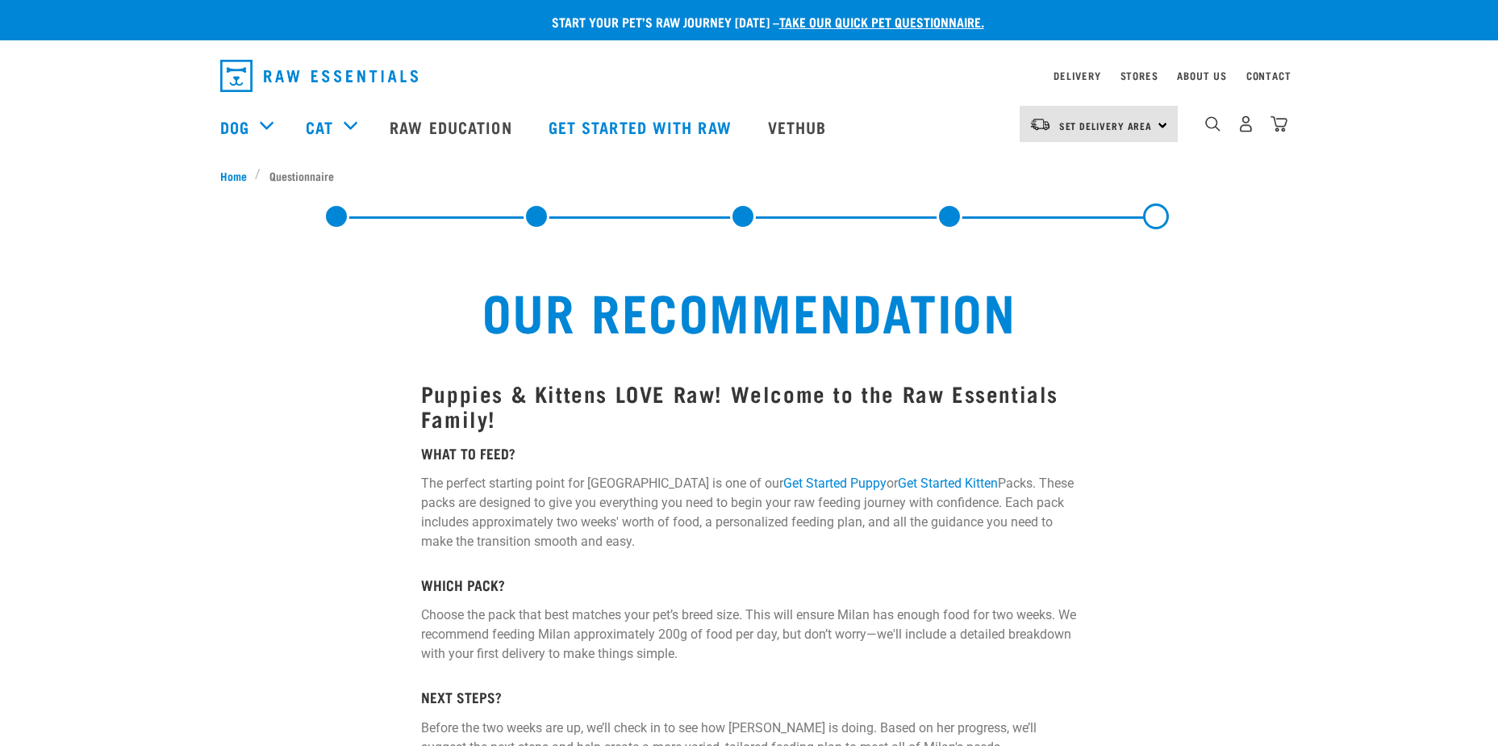
select select "19645"
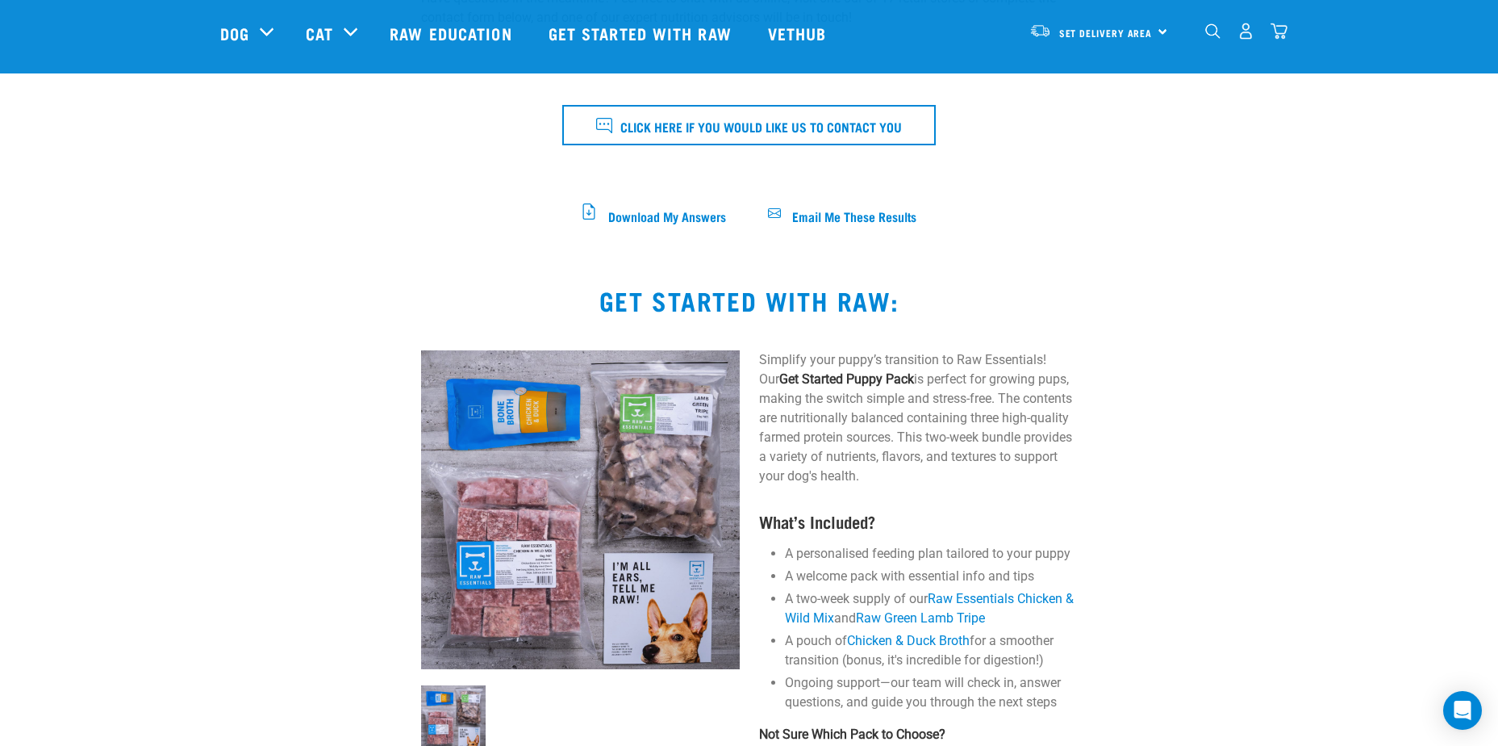
scroll to position [645, 0]
